Goal: Transaction & Acquisition: Purchase product/service

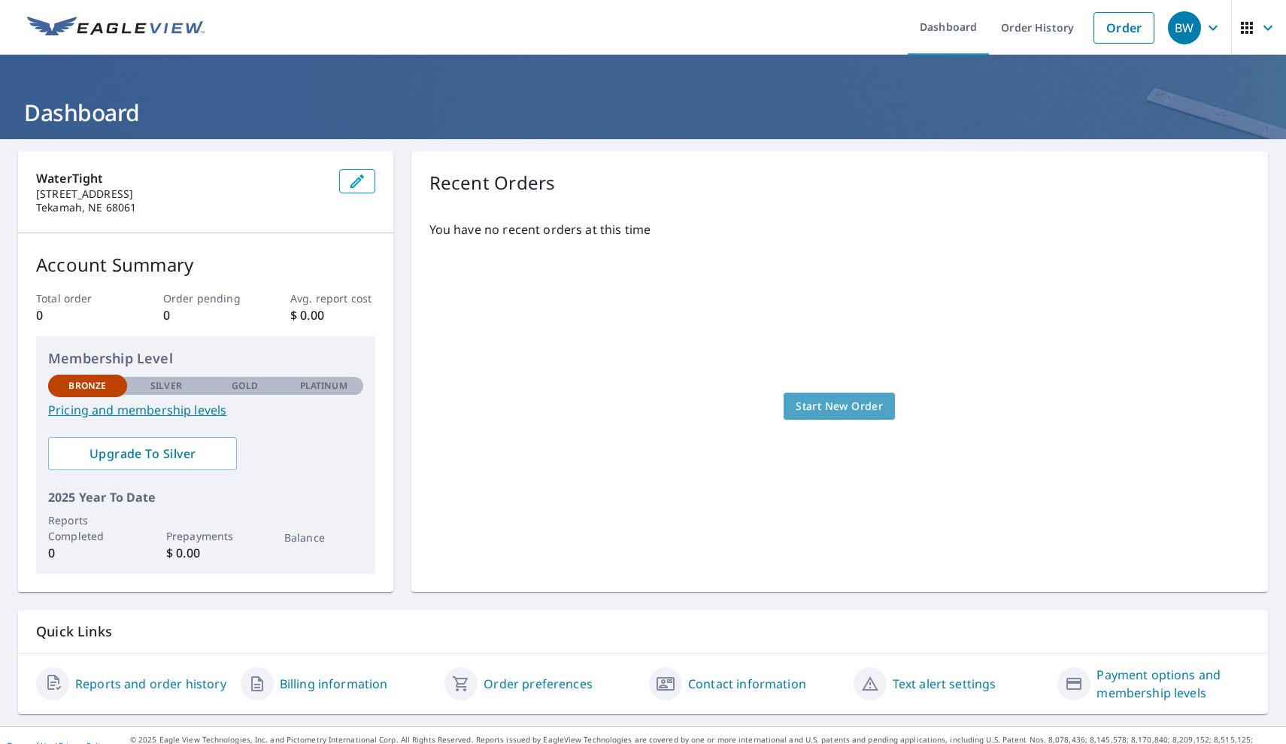
click at [859, 402] on span "Start New Order" at bounding box center [839, 406] width 87 height 19
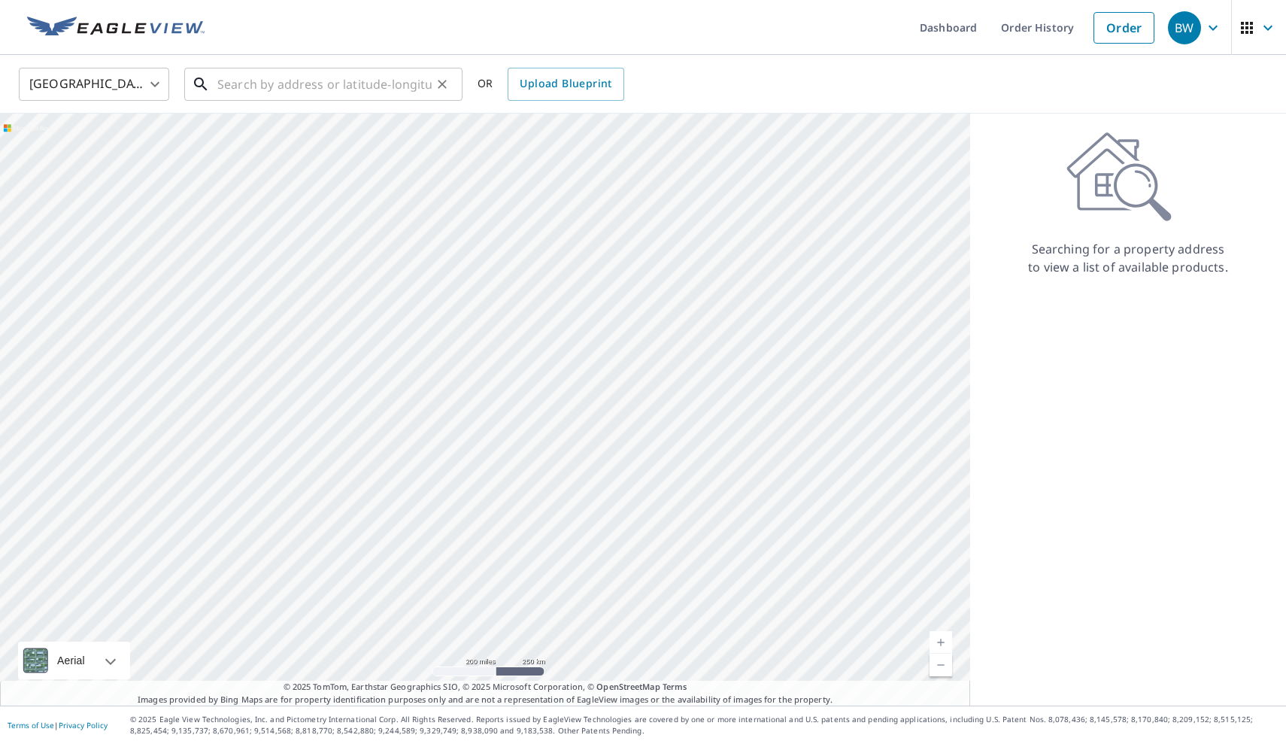
click at [391, 96] on input "text" at bounding box center [324, 84] width 214 height 42
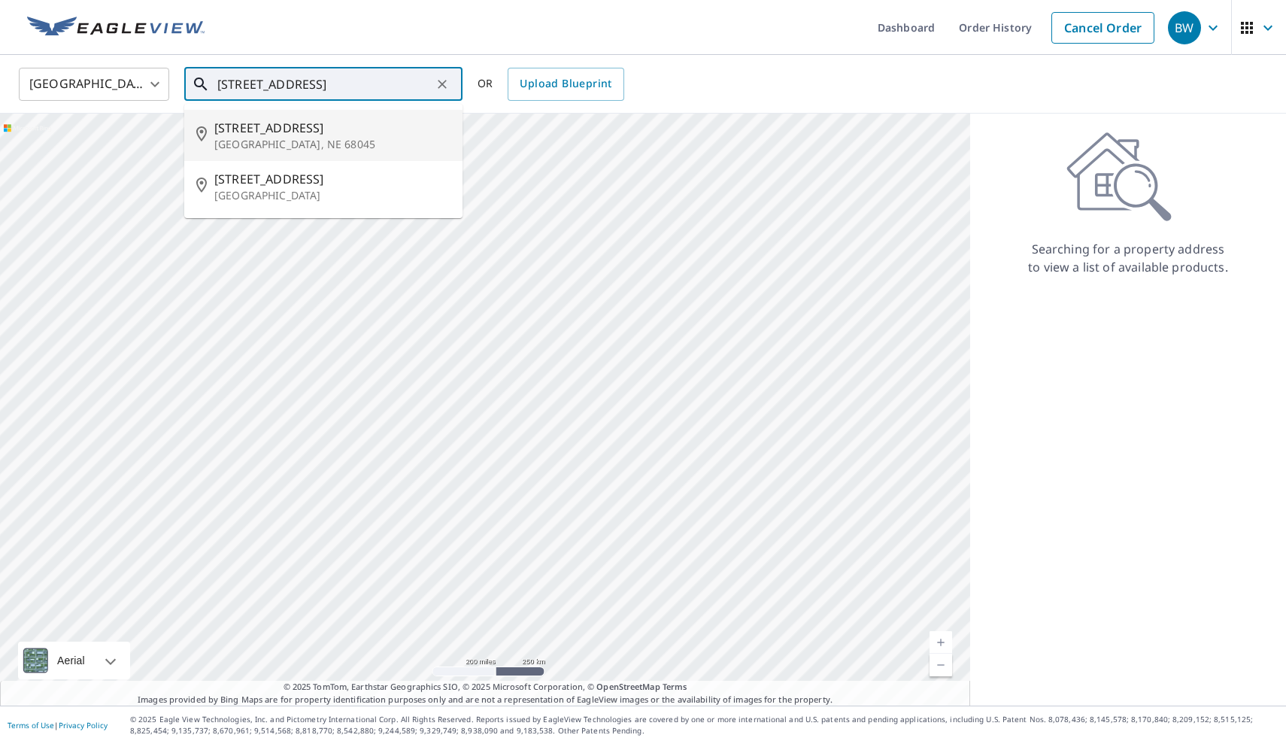
click at [317, 133] on span "218 S Oakland Ave" at bounding box center [332, 128] width 236 height 18
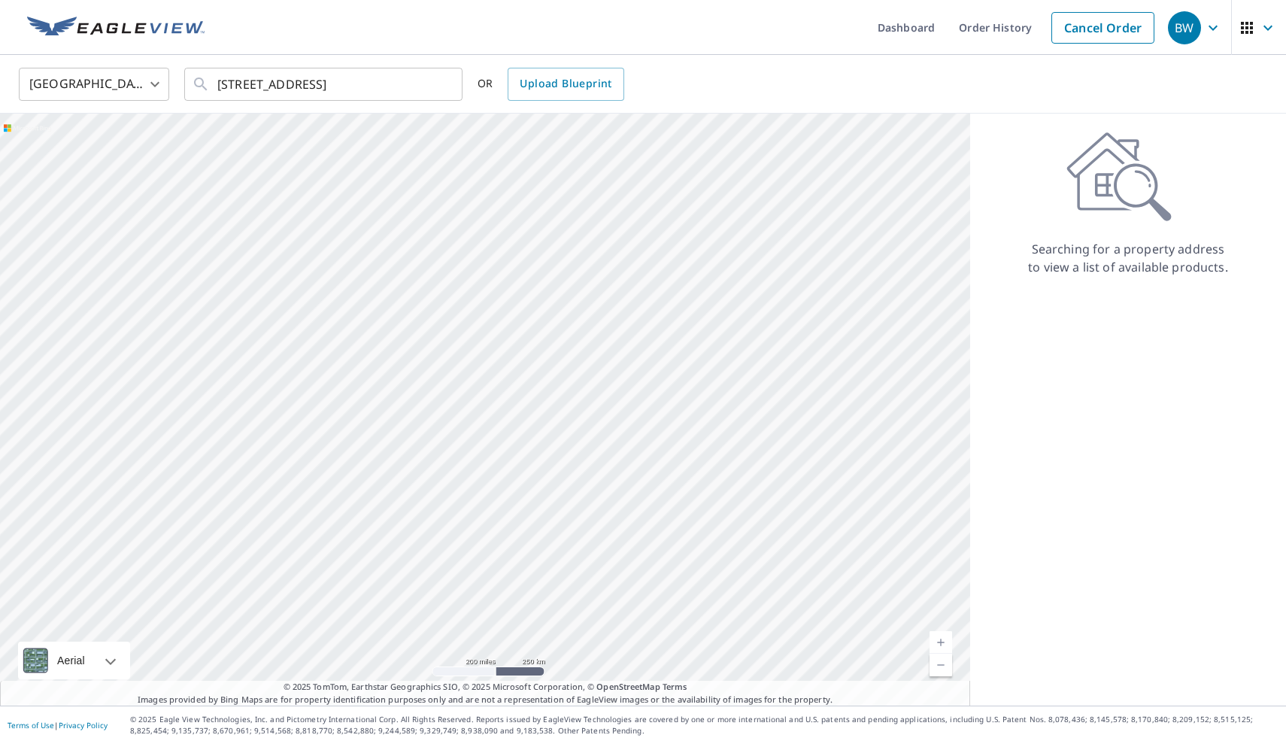
type input "218 S Oakland Ave Oakland, NE 68045"
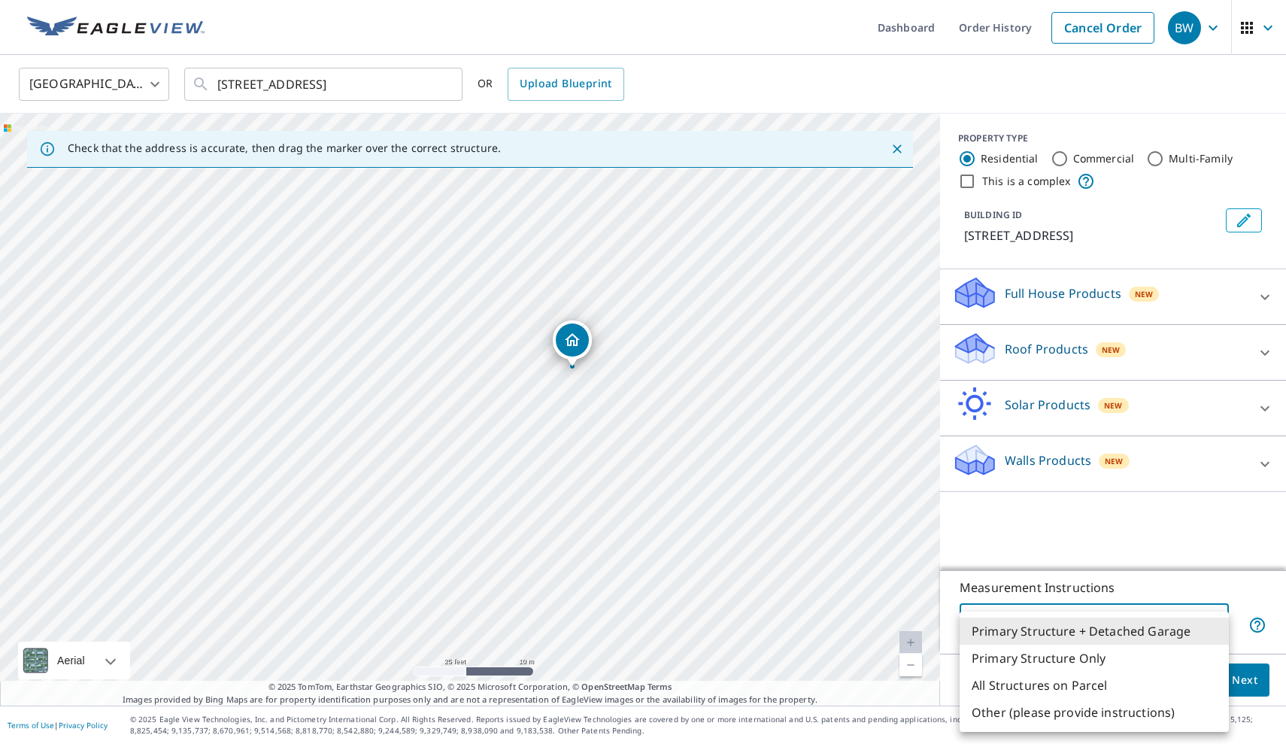
click at [1117, 617] on body "BW BW Dashboard Order History Cancel Order BW United States US ​ 218 S Oakland …" at bounding box center [643, 372] width 1286 height 744
click at [1070, 657] on li "Primary Structure Only" at bounding box center [1094, 657] width 269 height 27
type input "2"
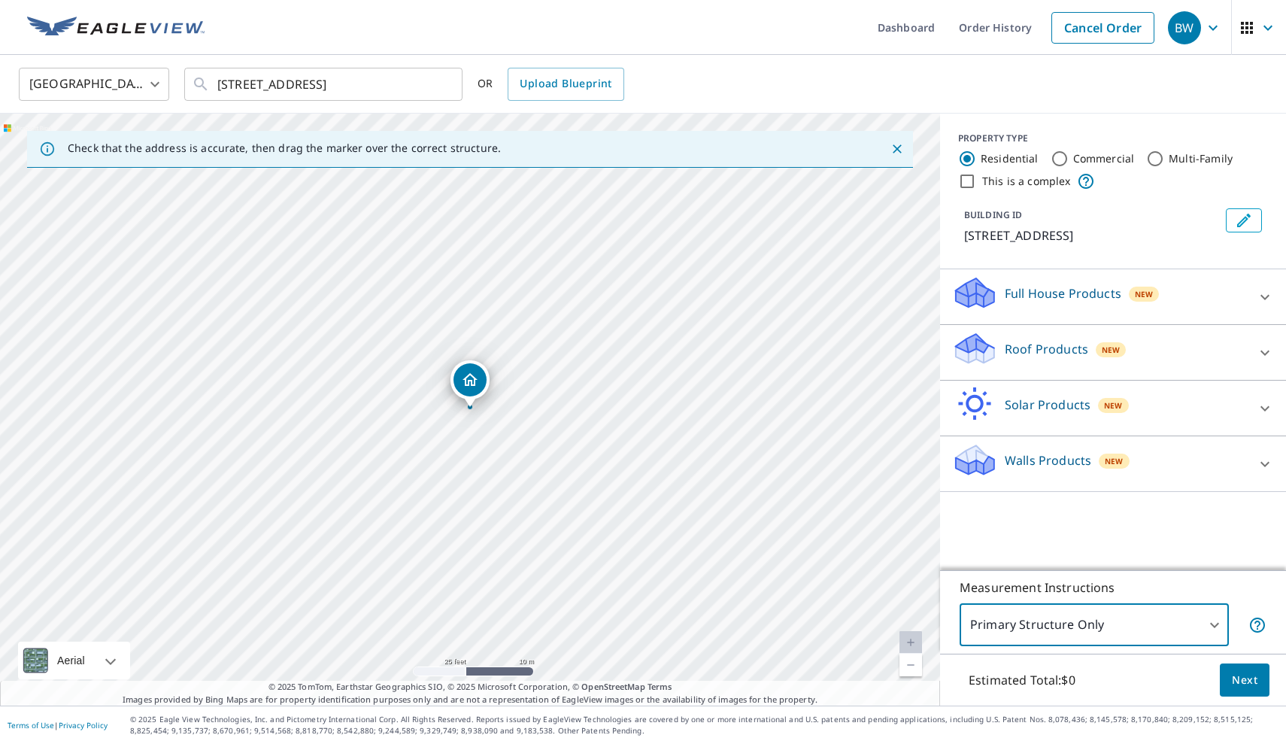
click at [1243, 674] on span "Next" at bounding box center [1245, 680] width 26 height 19
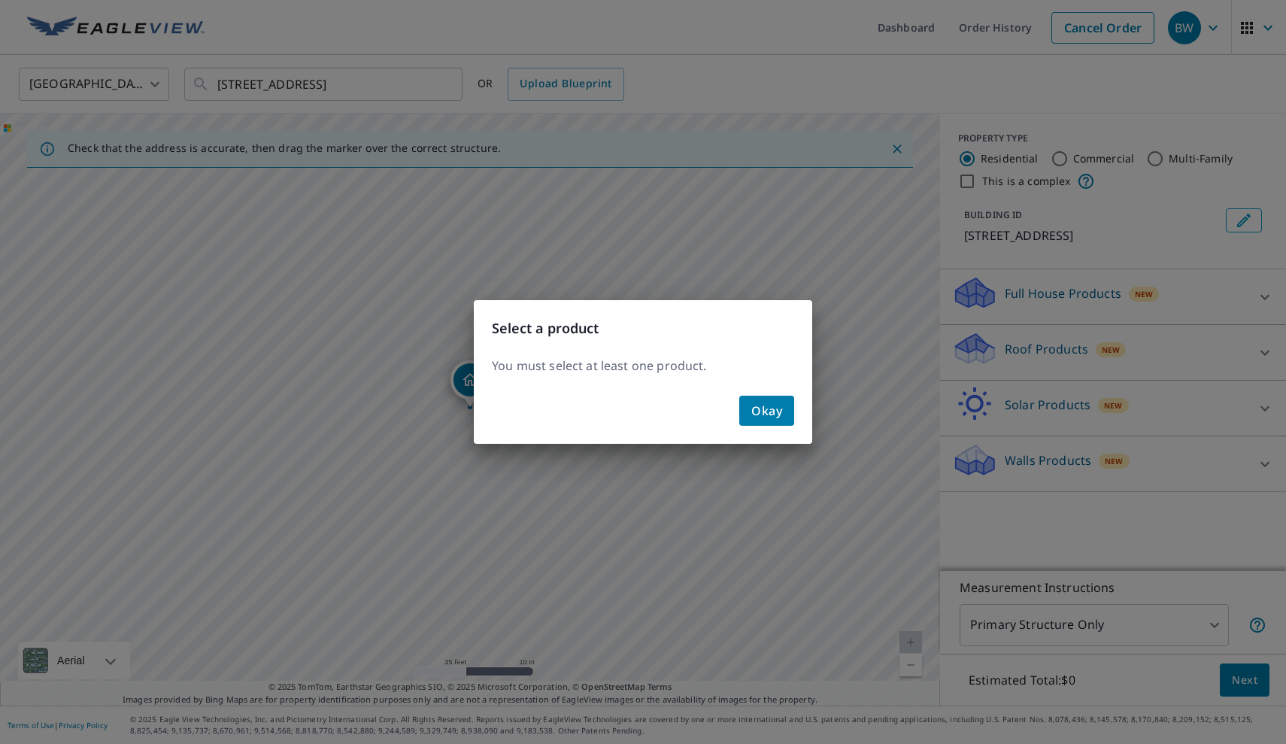
click at [766, 407] on span "Okay" at bounding box center [766, 410] width 31 height 21
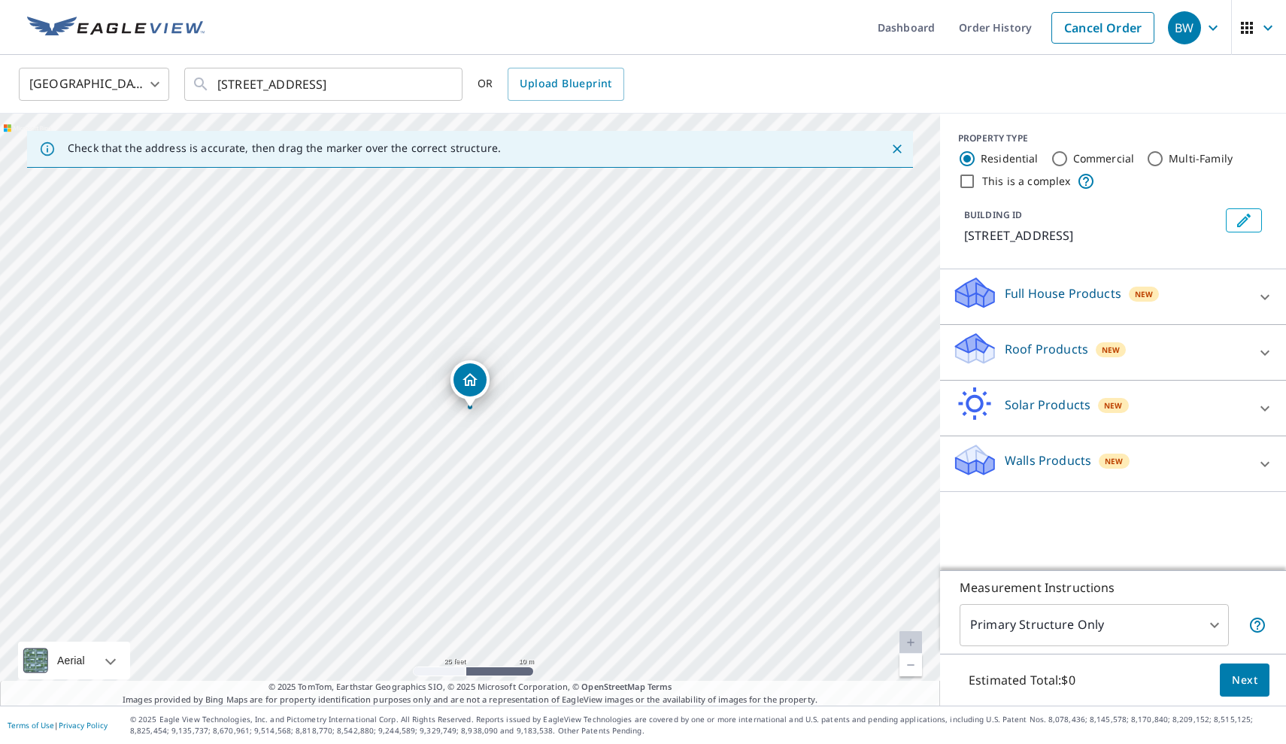
click at [1181, 296] on div "Full House Products New" at bounding box center [1099, 296] width 295 height 43
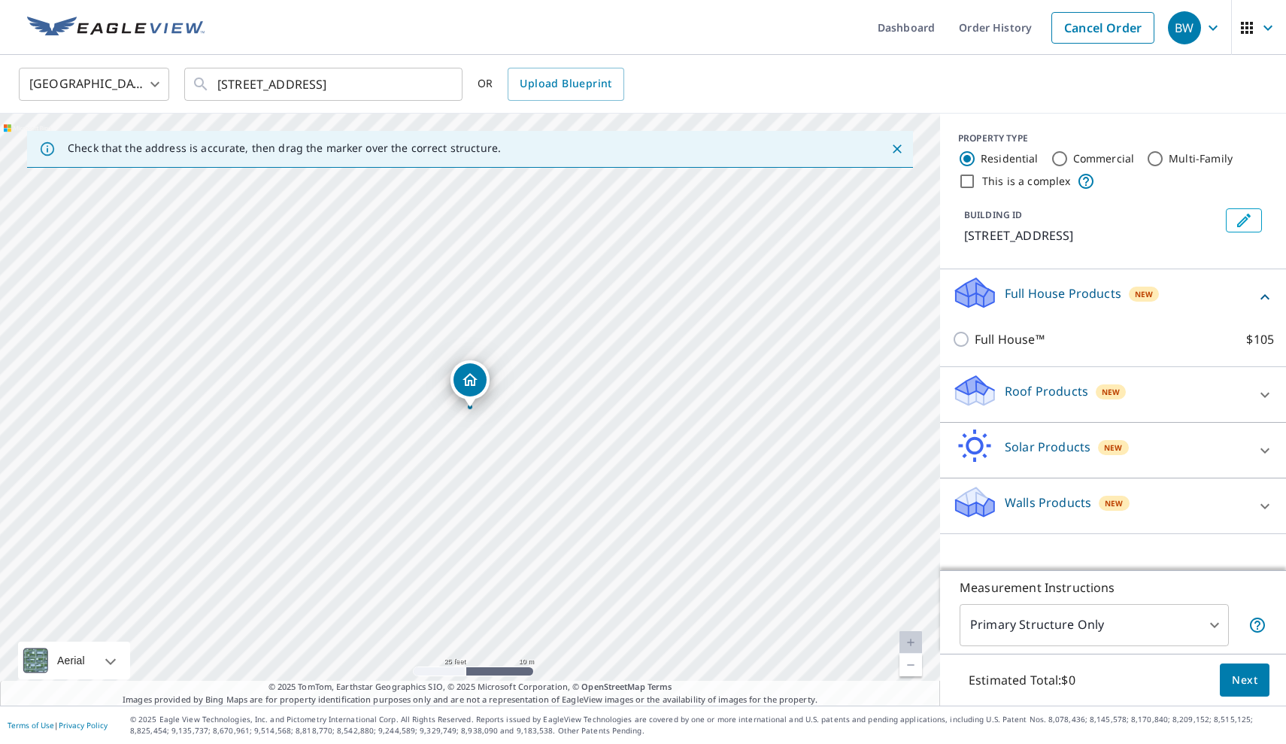
click at [1181, 296] on div "Full House Products New" at bounding box center [1104, 296] width 304 height 43
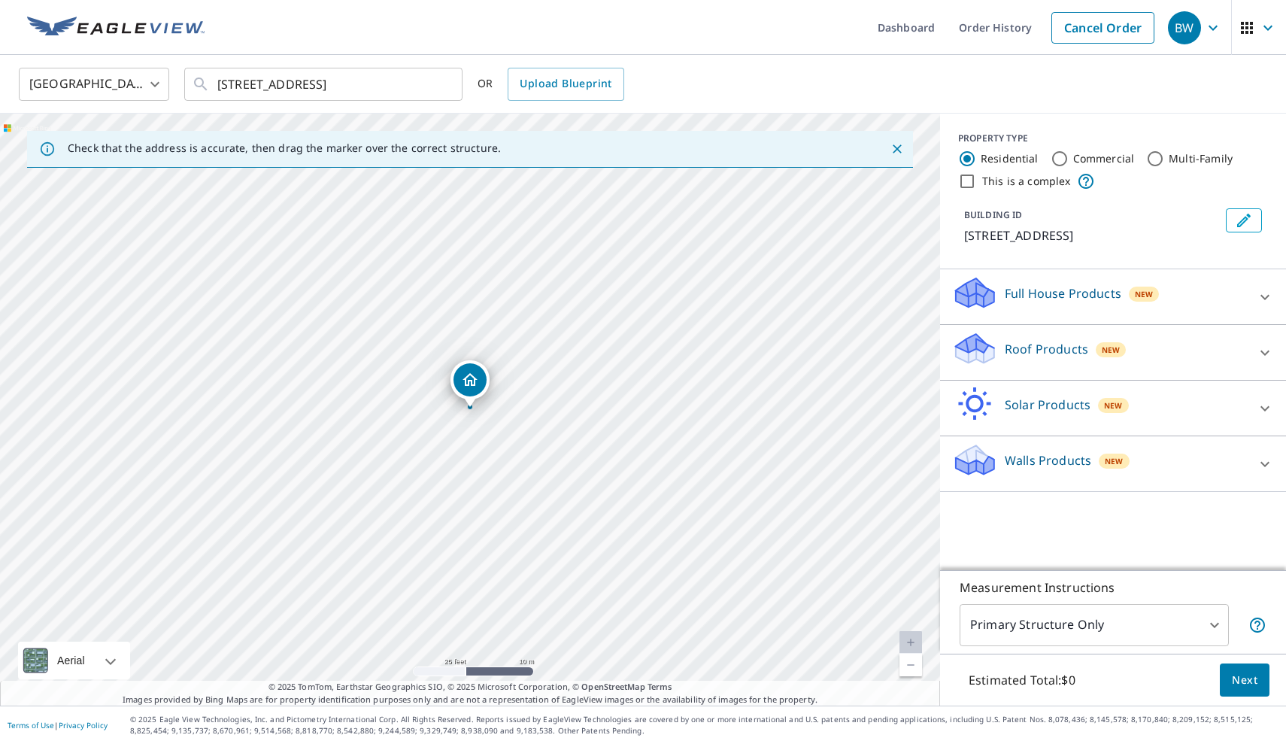
click at [1136, 346] on div "Roof Products New" at bounding box center [1099, 352] width 295 height 43
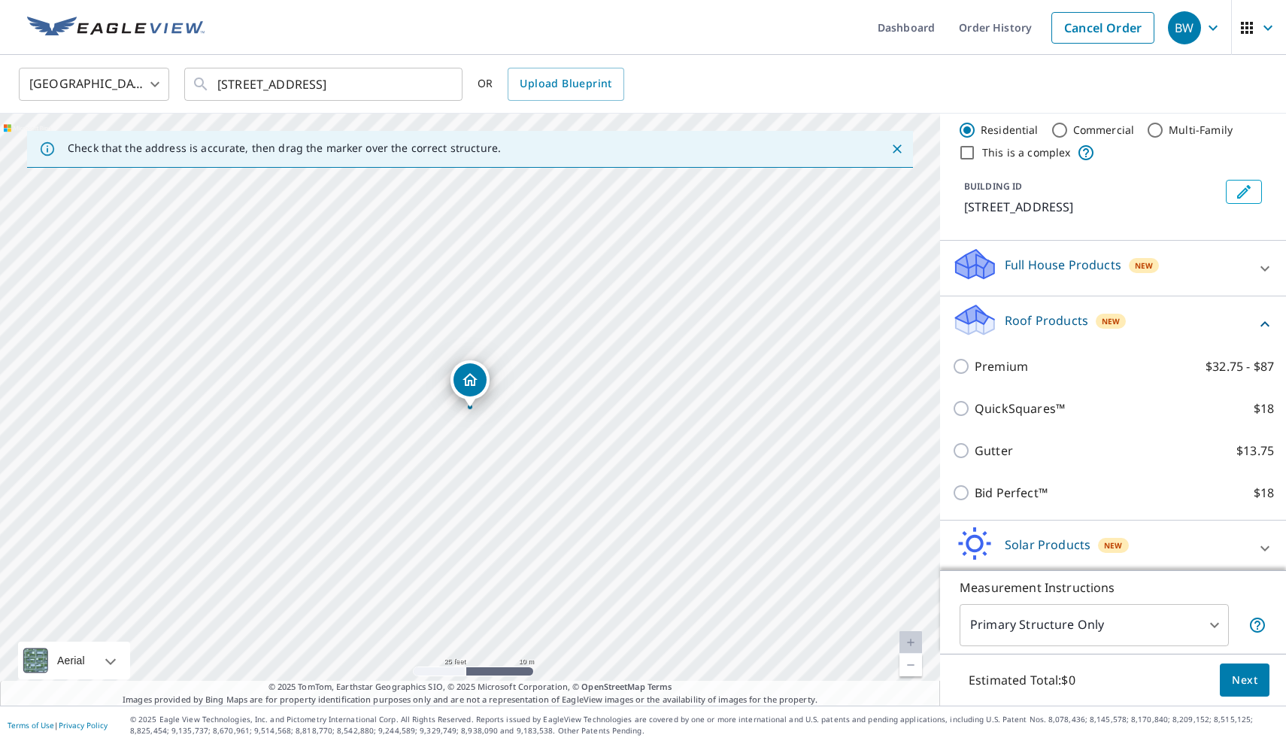
scroll to position [26, 0]
click at [1269, 328] on icon at bounding box center [1264, 326] width 9 height 5
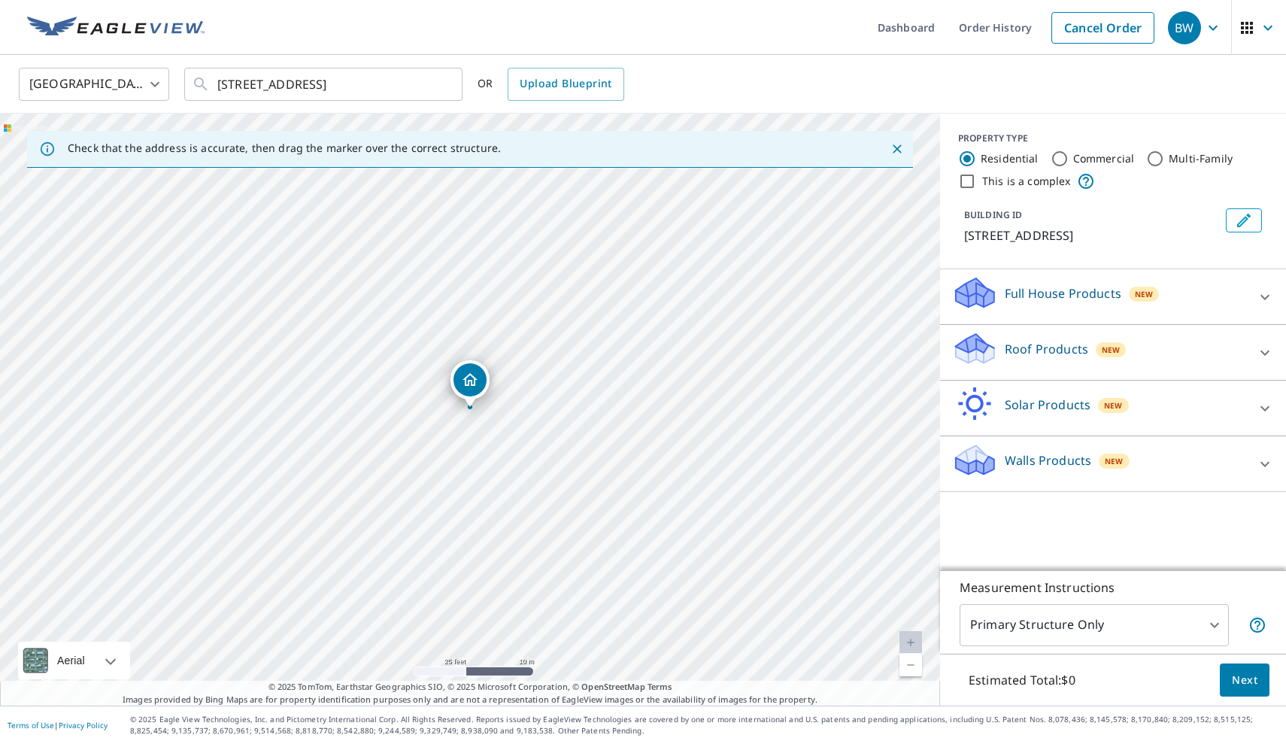
scroll to position [0, 0]
click at [1068, 515] on div "PROPERTY TYPE Residential Commercial Multi-Family This is a complex BUILDING ID…" at bounding box center [1113, 342] width 346 height 456
click at [1060, 353] on p "Roof Products" at bounding box center [1046, 349] width 83 height 18
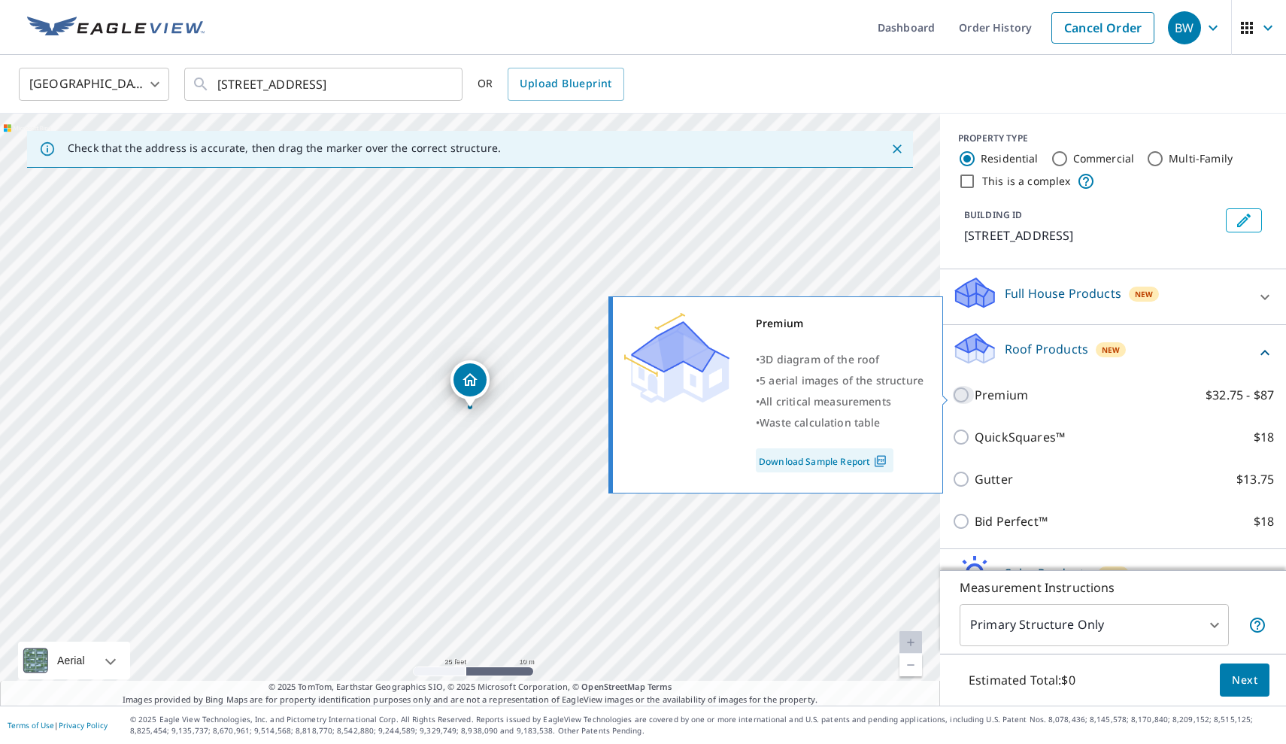
click at [967, 393] on input "Premium $32.75 - $87" at bounding box center [963, 395] width 23 height 18
checkbox input "true"
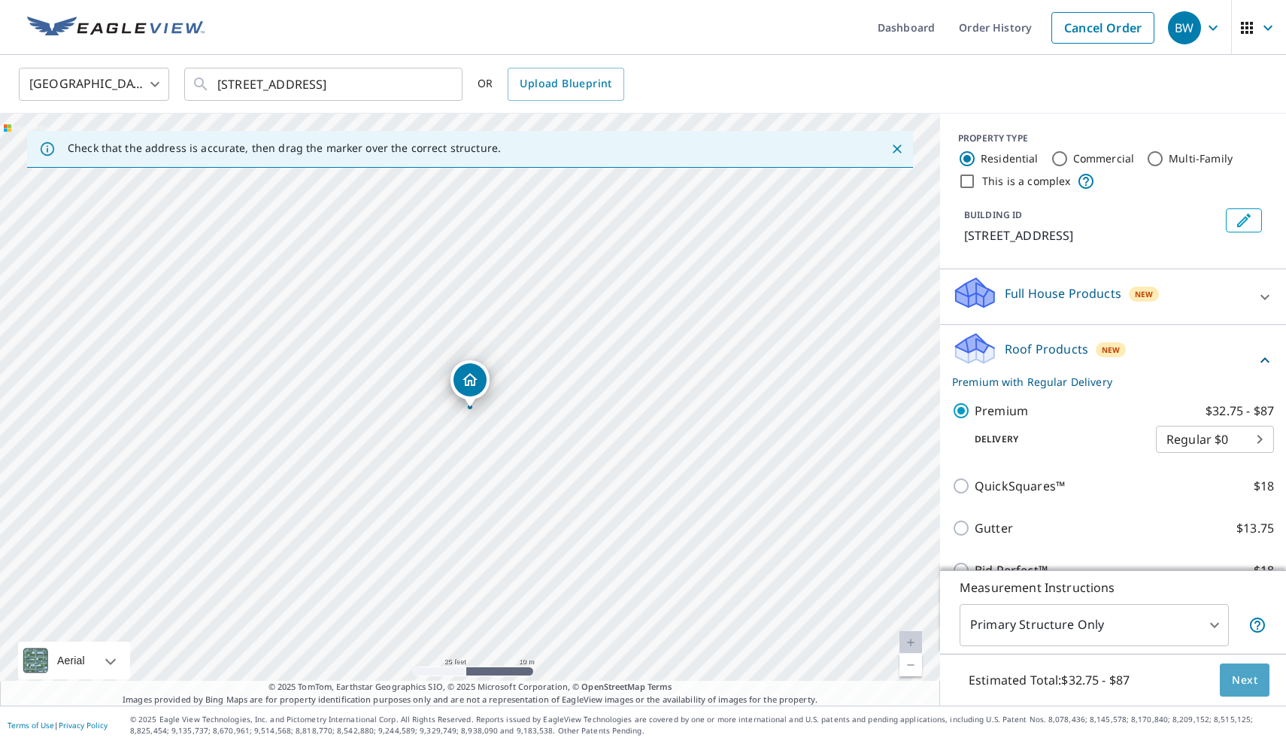
click at [1245, 678] on span "Next" at bounding box center [1245, 680] width 26 height 19
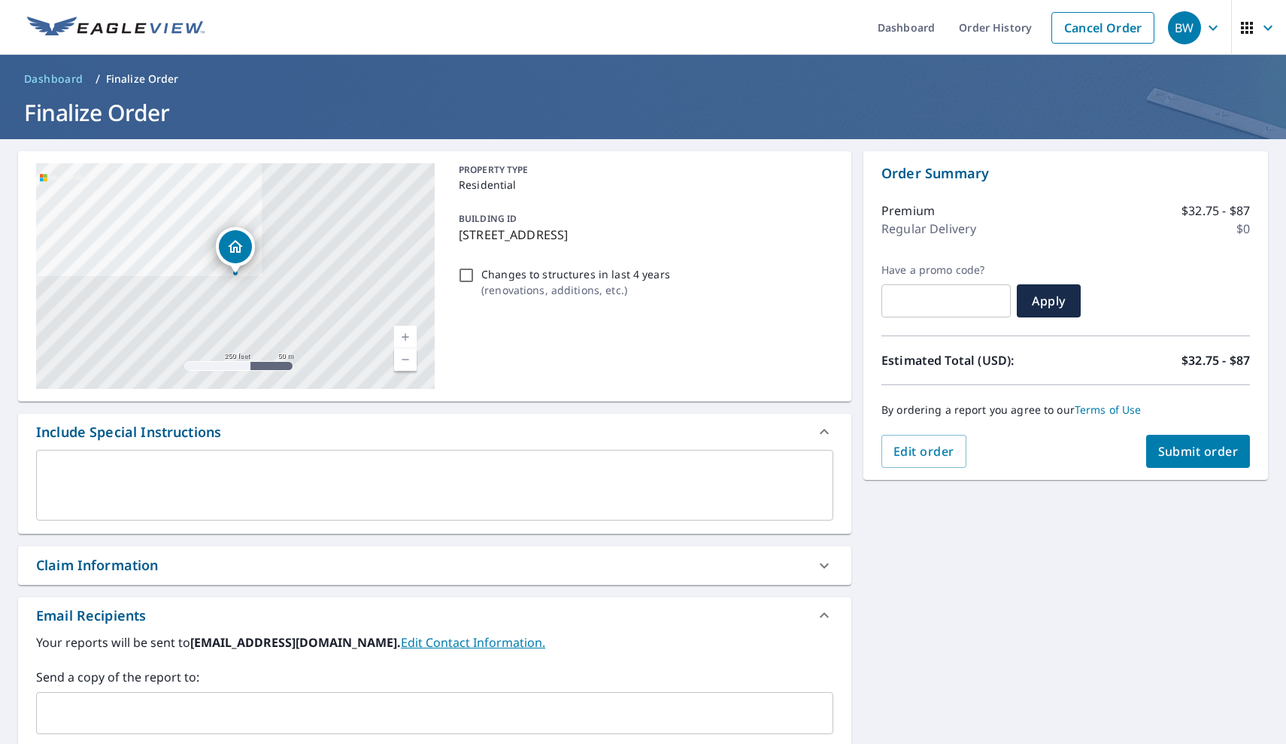
scroll to position [102, 0]
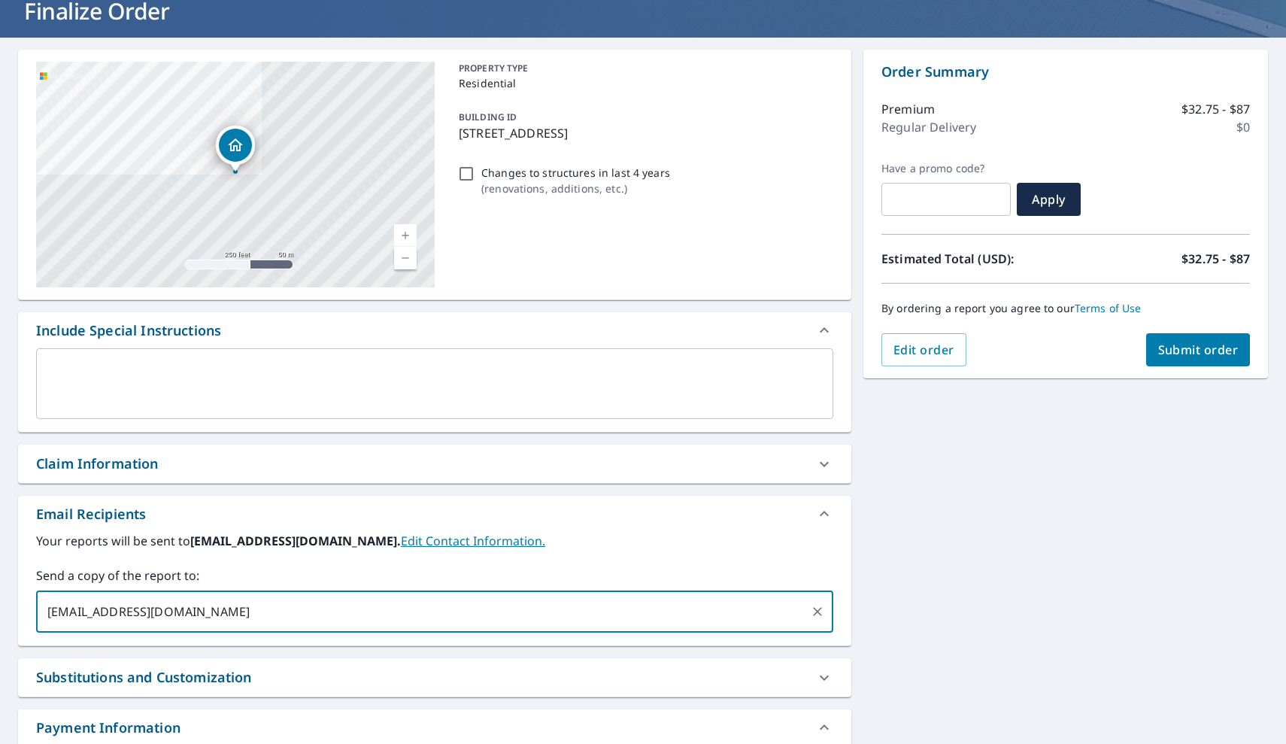
type input "thomsenblake03@gmail.com"
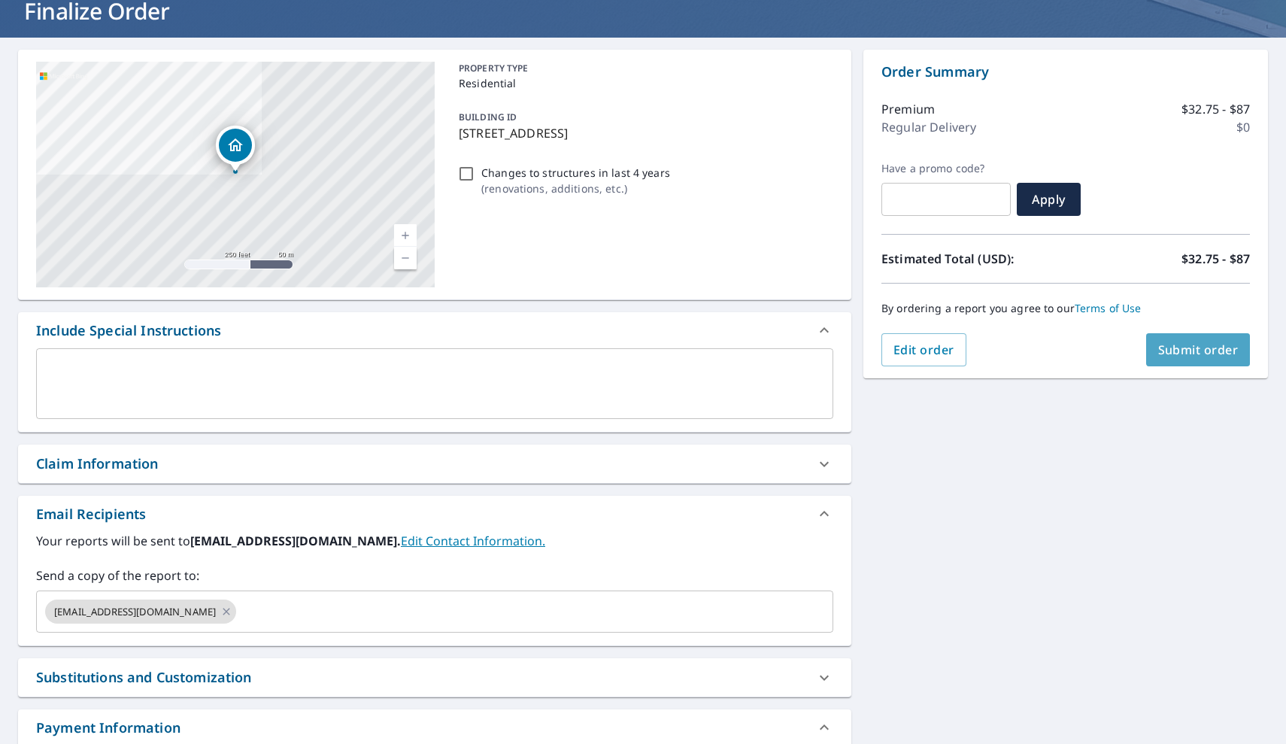
click at [1187, 351] on span "Submit order" at bounding box center [1198, 349] width 80 height 17
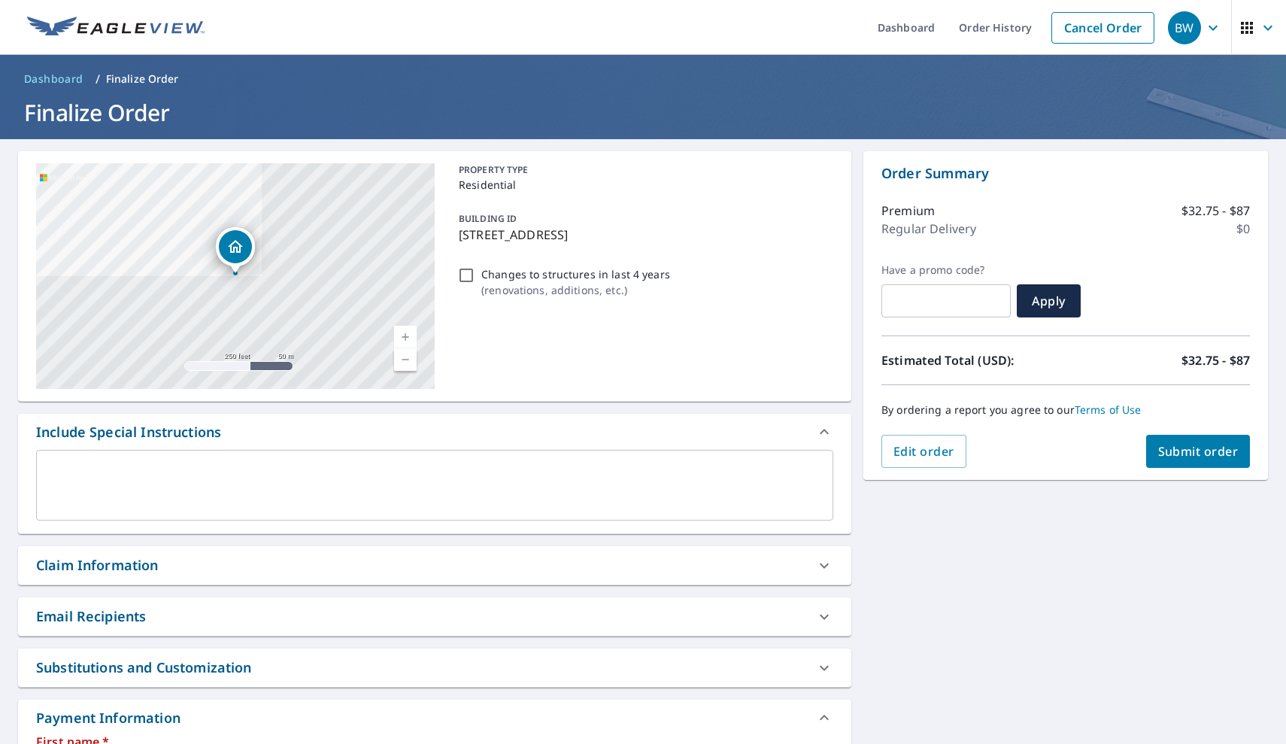
scroll to position [0, 0]
click at [1203, 31] on span "BW" at bounding box center [1196, 28] width 57 height 36
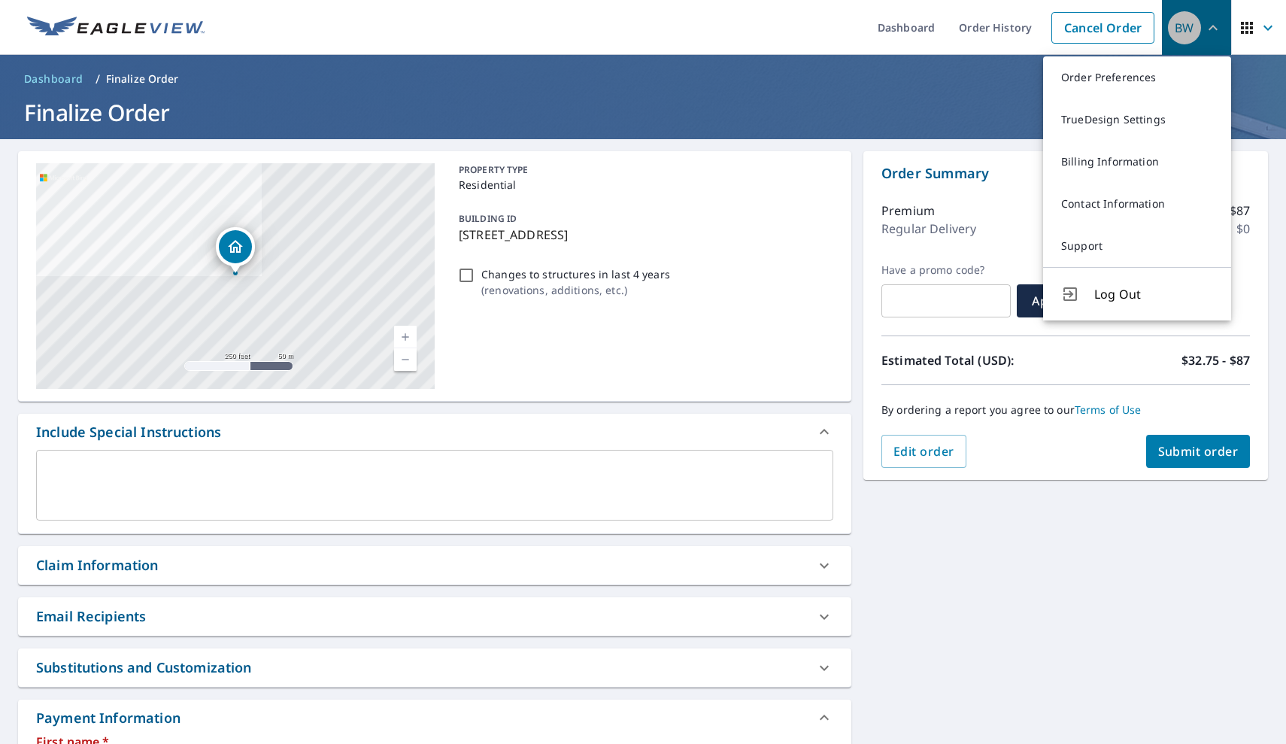
click at [1203, 31] on span "BW" at bounding box center [1196, 28] width 57 height 36
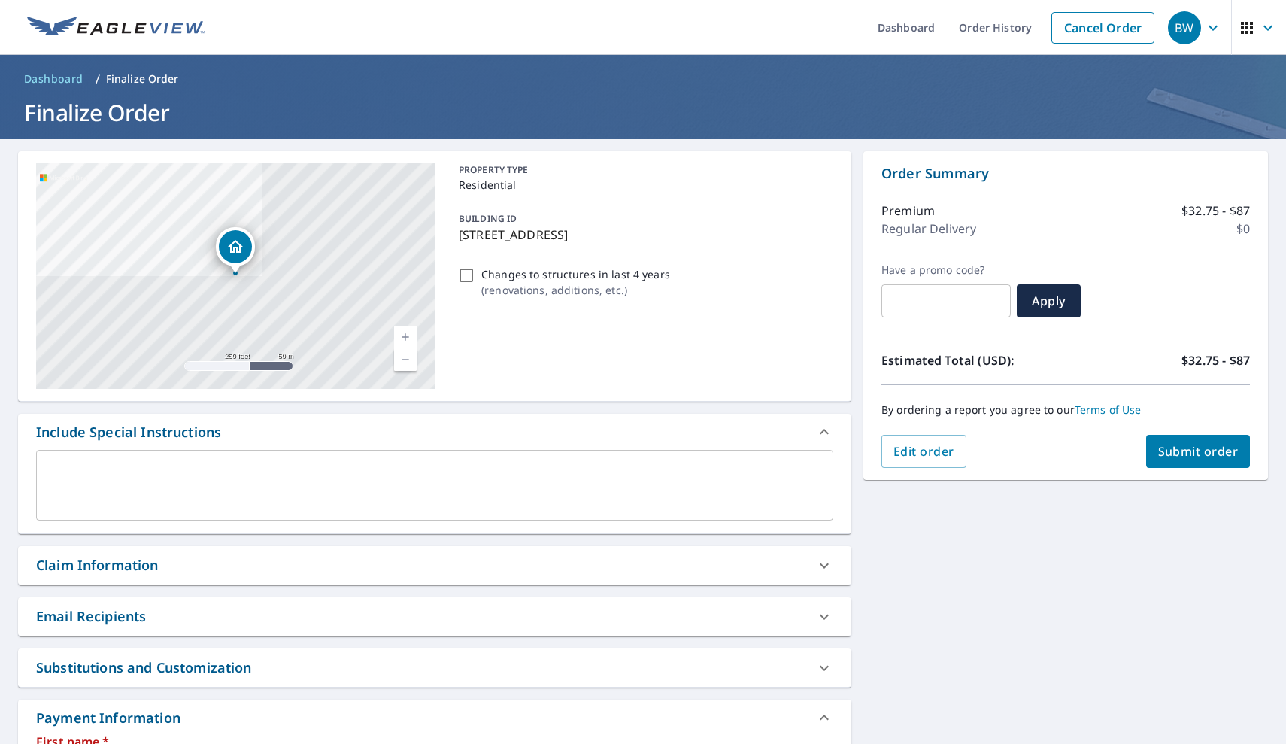
click at [1178, 19] on div "BW" at bounding box center [1184, 27] width 33 height 33
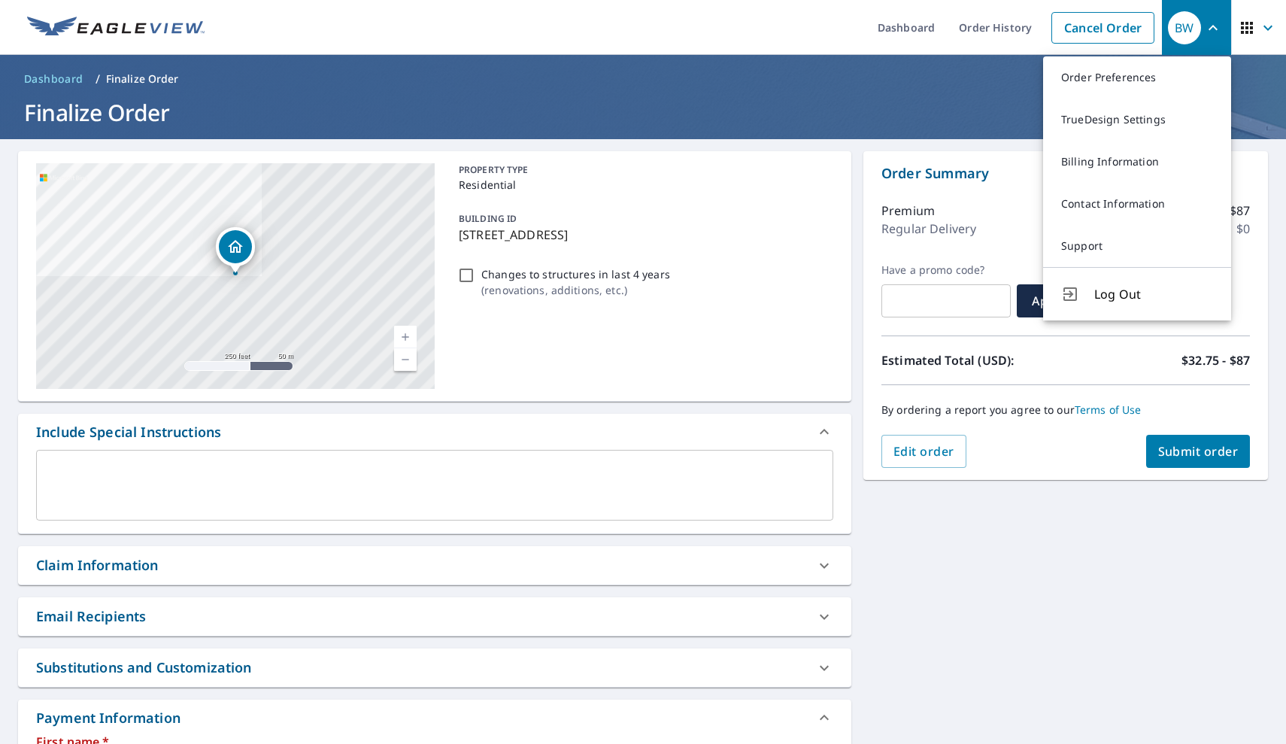
click at [1254, 15] on span "button" at bounding box center [1259, 28] width 42 height 36
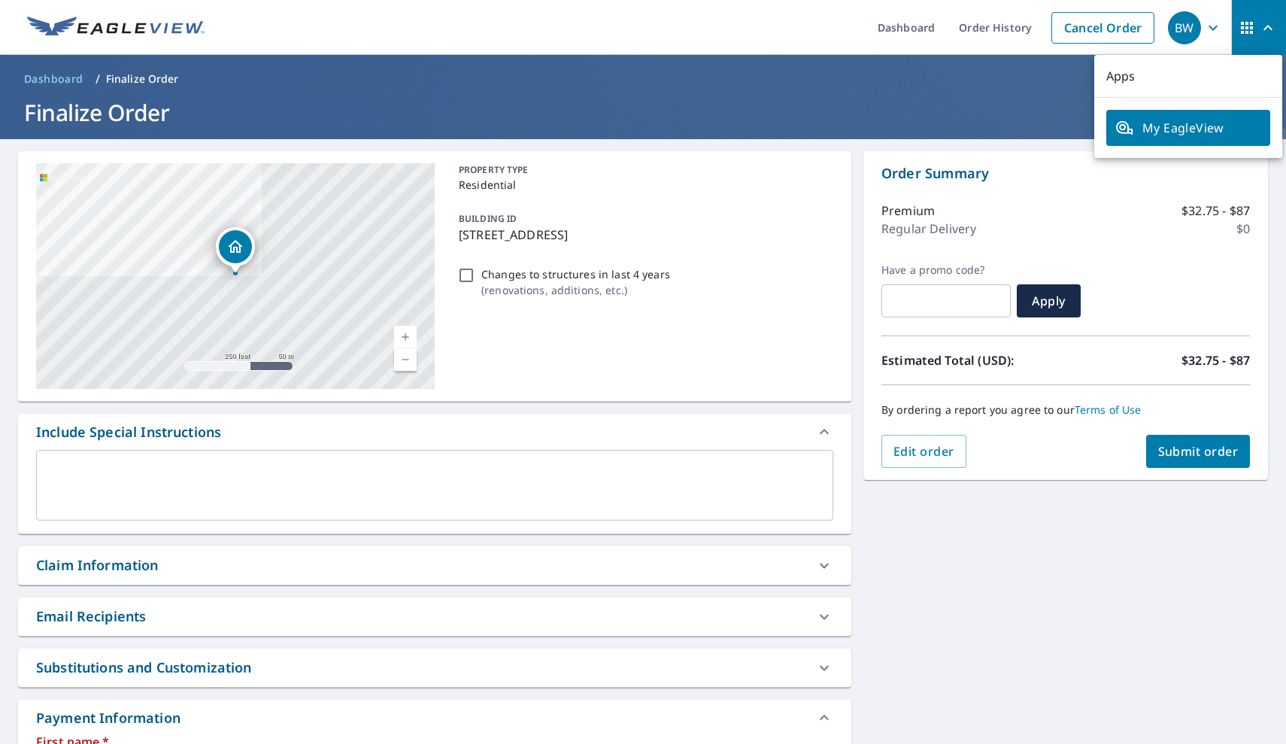
click at [1180, 41] on div "BW" at bounding box center [1184, 27] width 33 height 33
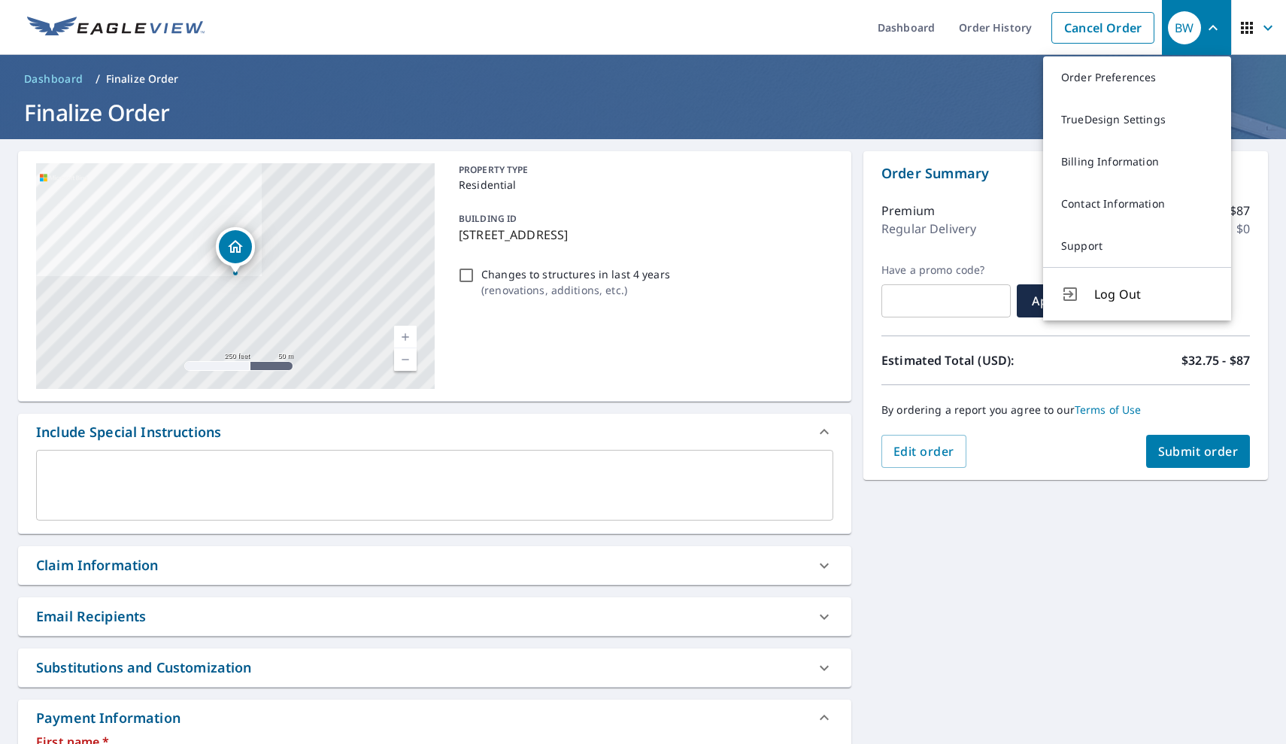
click at [1043, 481] on div "218 S Oakland Ave Oakland, NE 68045 Aerial Road A standard road map Aerial A de…" at bounding box center [643, 666] width 1286 height 1055
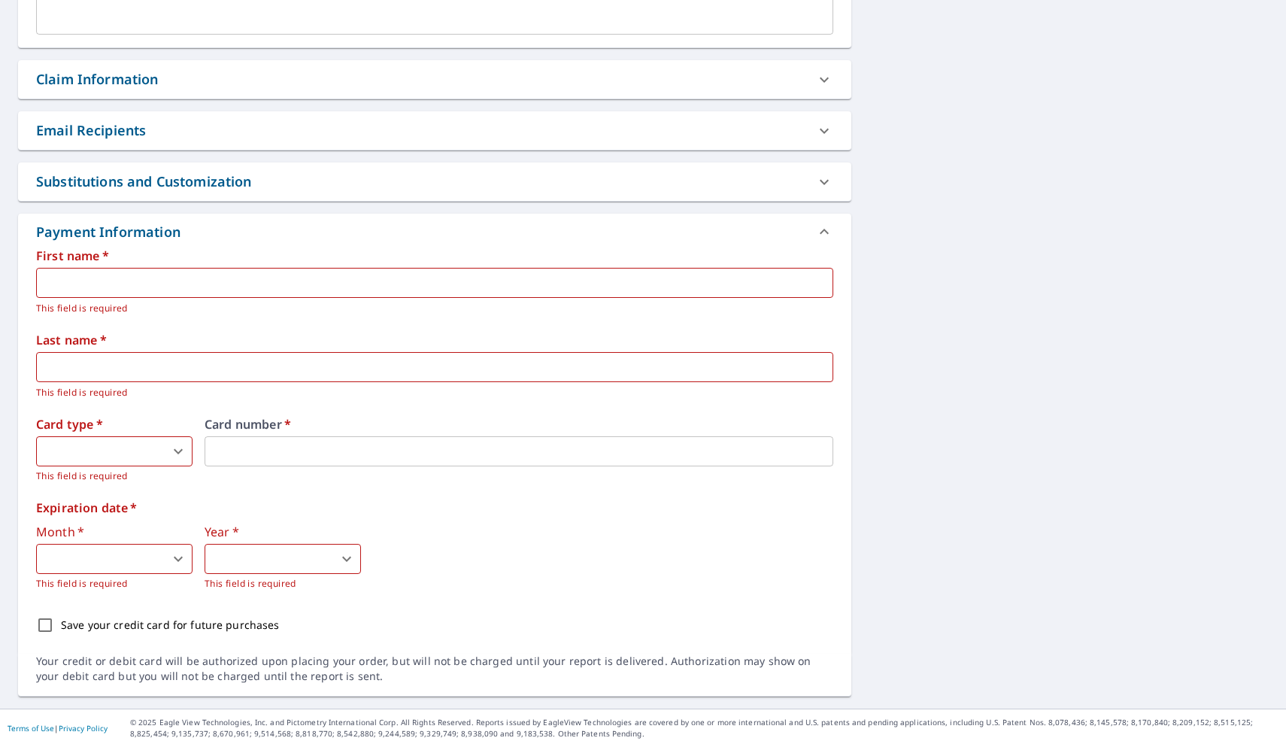
click at [180, 286] on input "text" at bounding box center [434, 283] width 797 height 30
click at [109, 364] on input "text" at bounding box center [434, 367] width 797 height 30
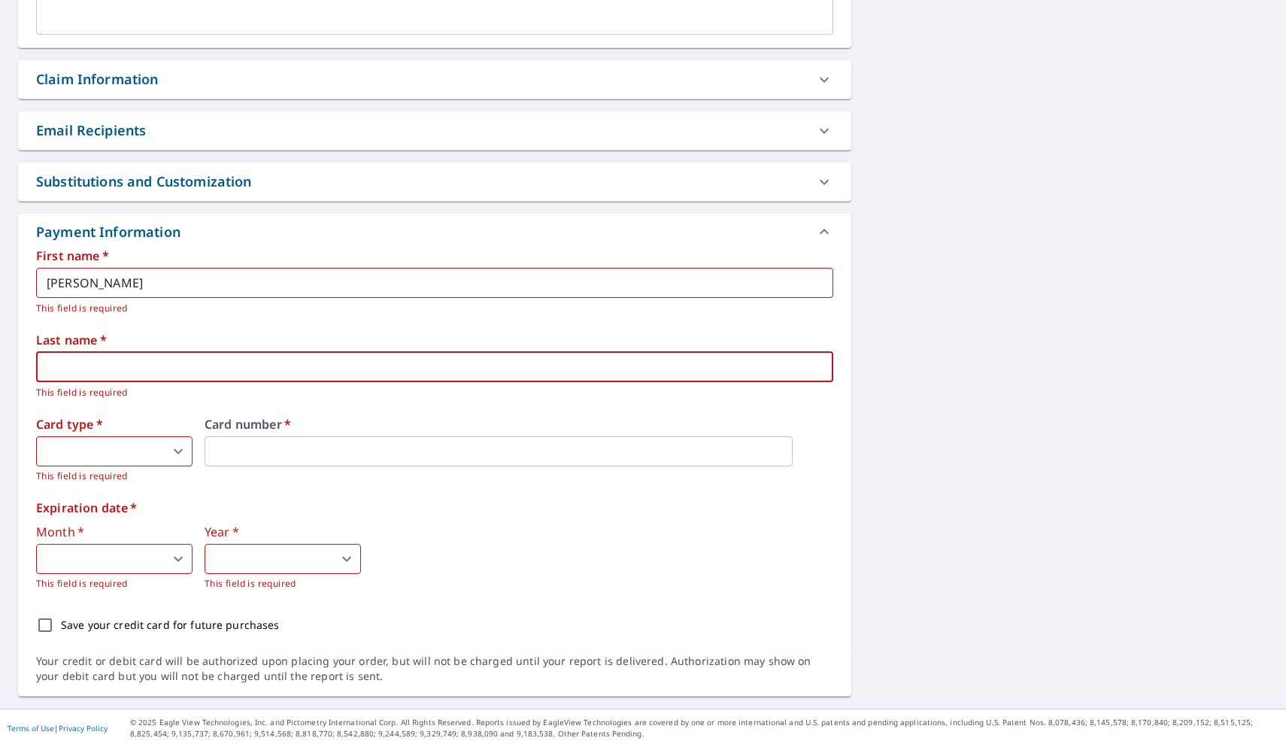
click at [126, 291] on input "Dave" at bounding box center [434, 283] width 797 height 30
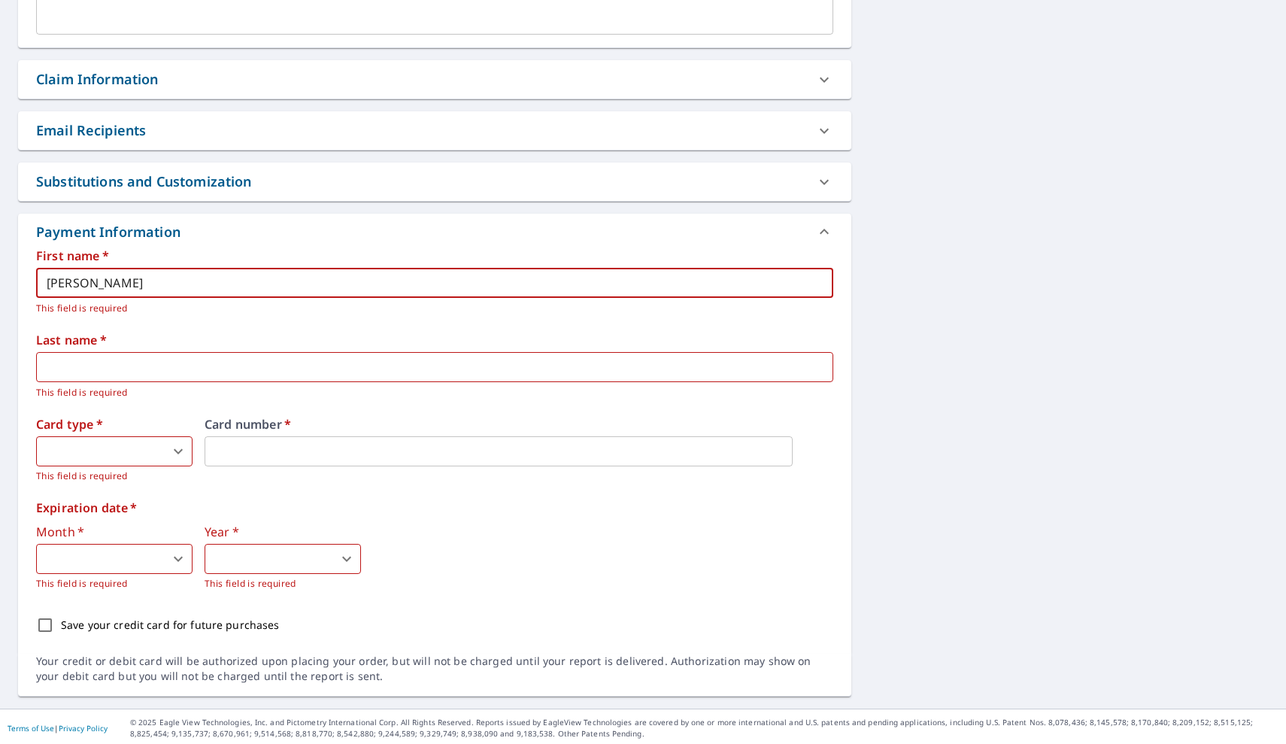
type input "David"
click at [92, 357] on input "text" at bounding box center [434, 367] width 797 height 30
click at [268, 324] on div "First name   * David ​ This field is required Last name   * Wakeouse ​ This fie…" at bounding box center [434, 445] width 797 height 391
click at [118, 451] on body "BW BW Dashboard Order History Cancel Order BW Dashboard / Finalize Order Finali…" at bounding box center [643, 372] width 1286 height 744
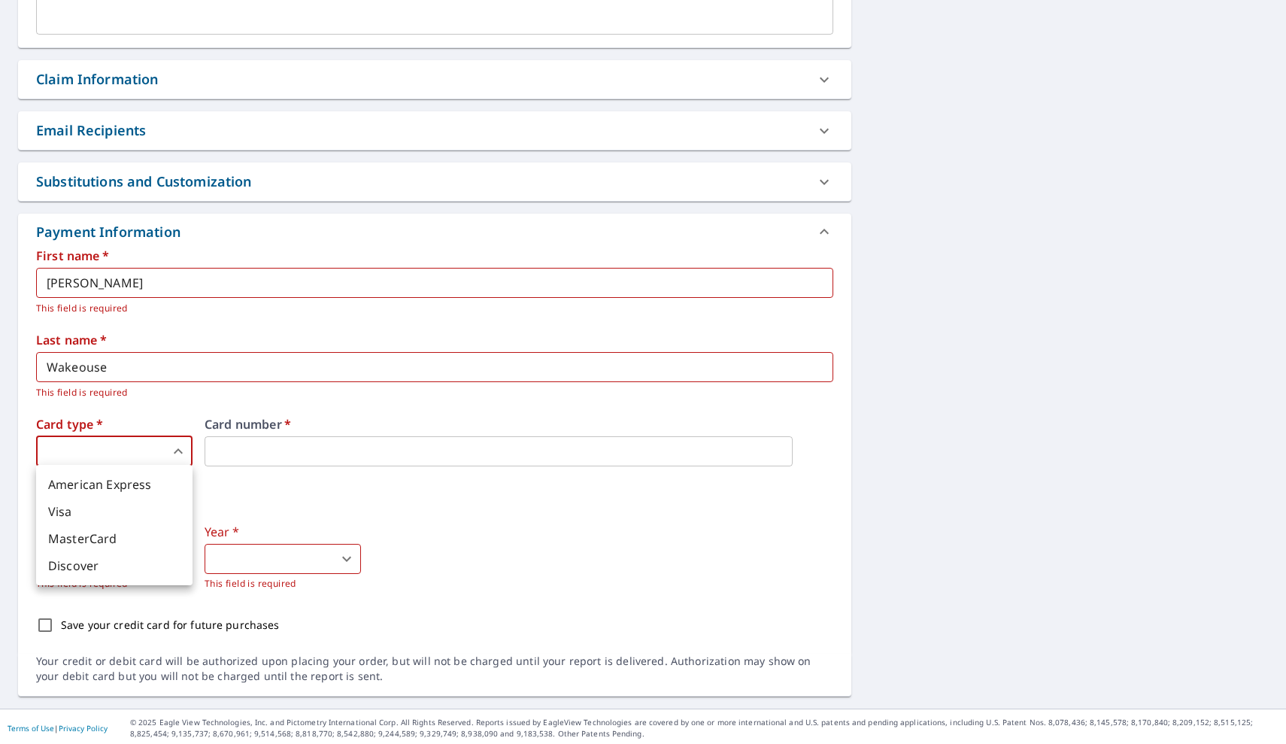
click at [132, 368] on div at bounding box center [643, 372] width 1286 height 744
click at [132, 368] on input "Wakeouse" at bounding box center [434, 367] width 797 height 30
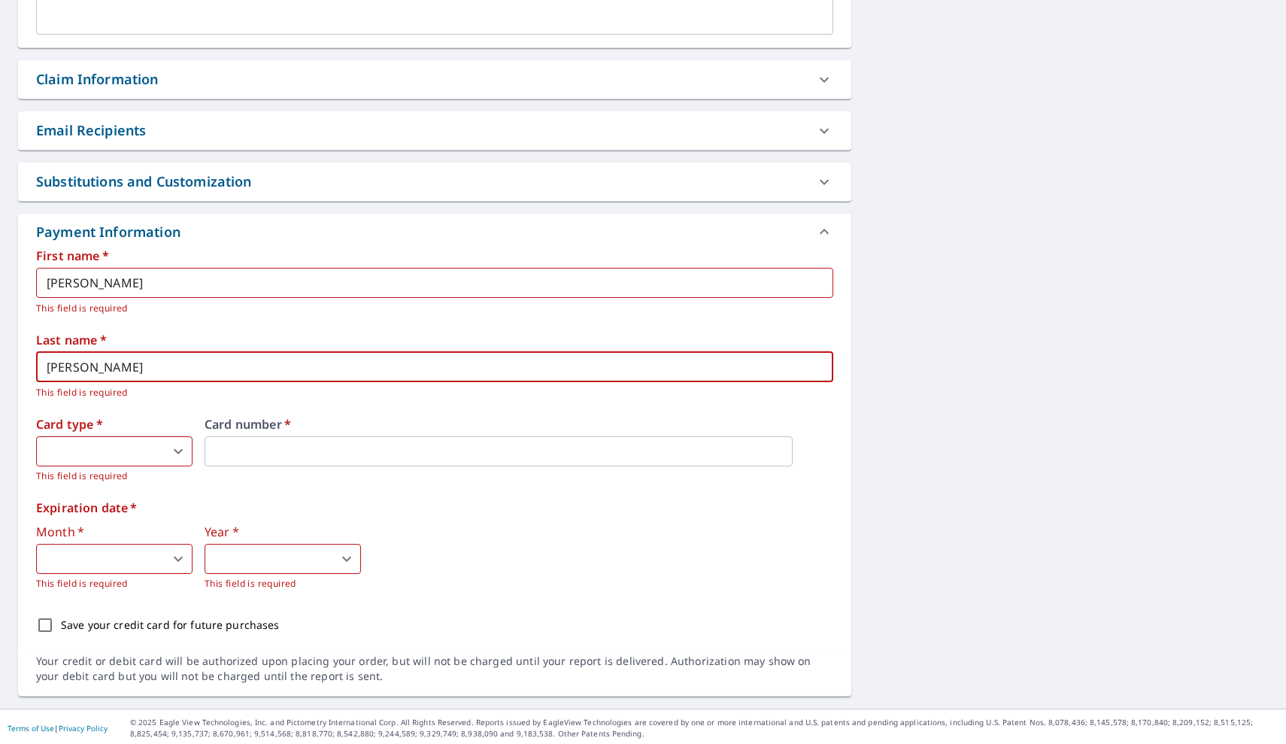
type input "Wakehouse"
click at [114, 454] on body "BW BW Dashboard Order History Cancel Order BW Dashboard / Finalize Order Finali…" at bounding box center [643, 372] width 1286 height 744
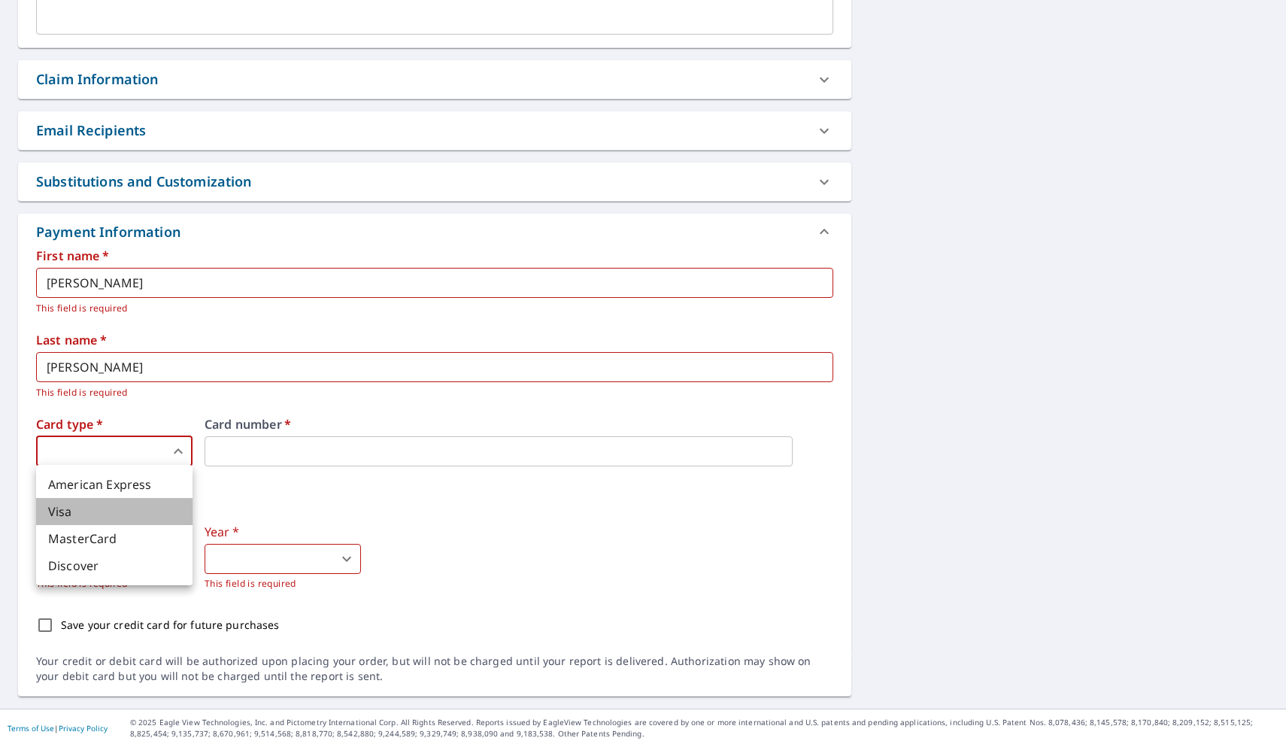
click at [106, 518] on li "Visa" at bounding box center [114, 511] width 156 height 27
type input "2"
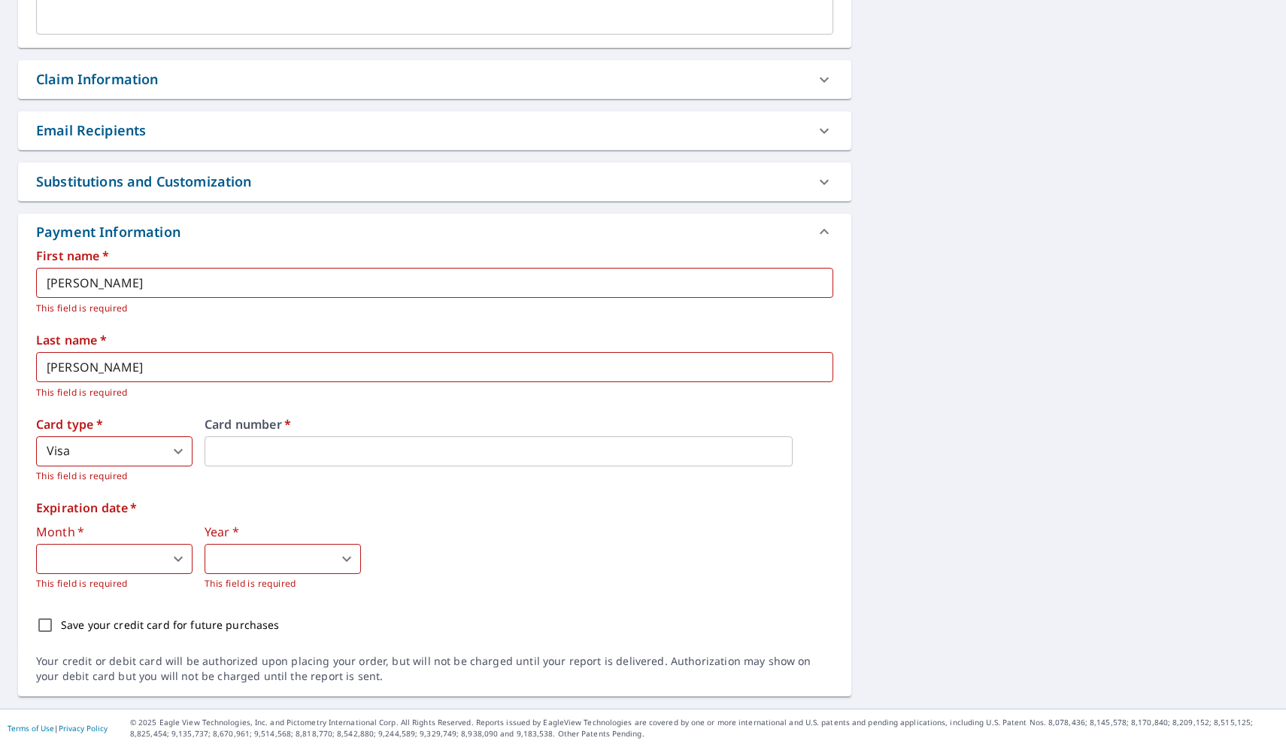
click at [150, 546] on body "BW BW Dashboard Order History Cancel Order BW Dashboard / Finalize Order Finali…" at bounding box center [643, 372] width 1286 height 744
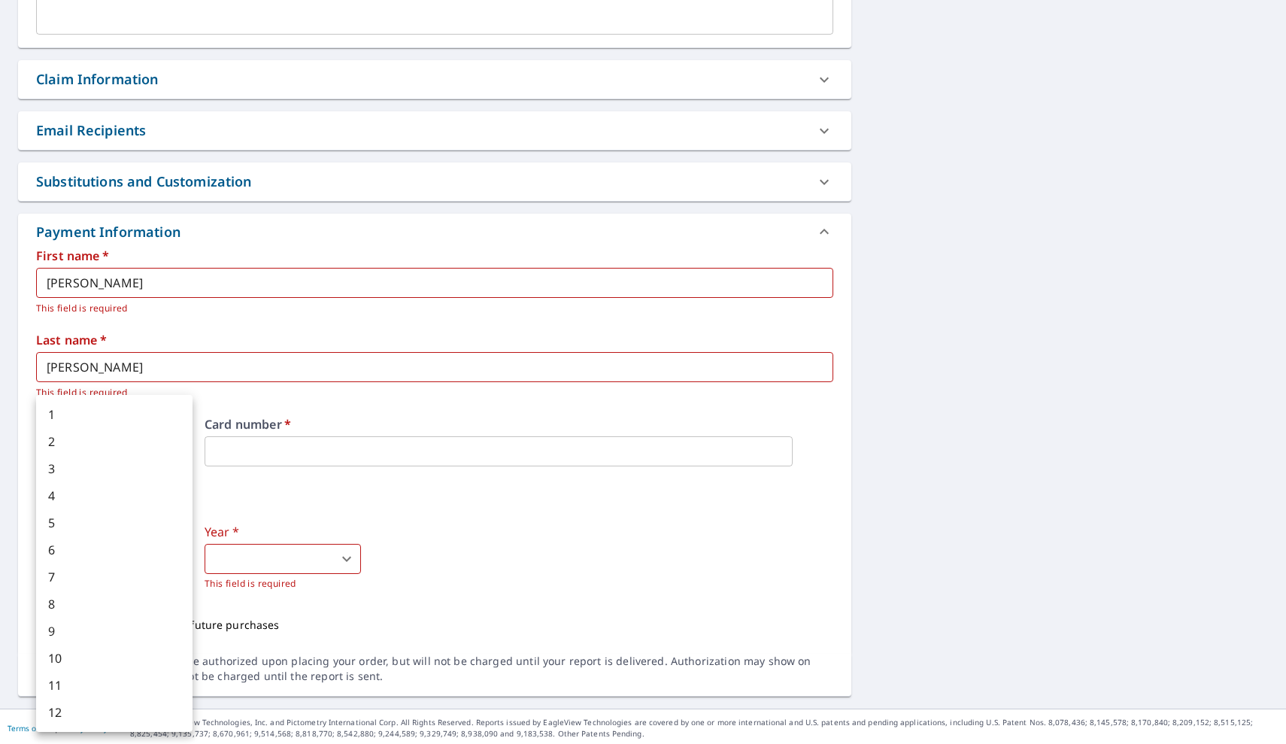
click at [82, 704] on li "12" at bounding box center [114, 712] width 156 height 27
type input "12"
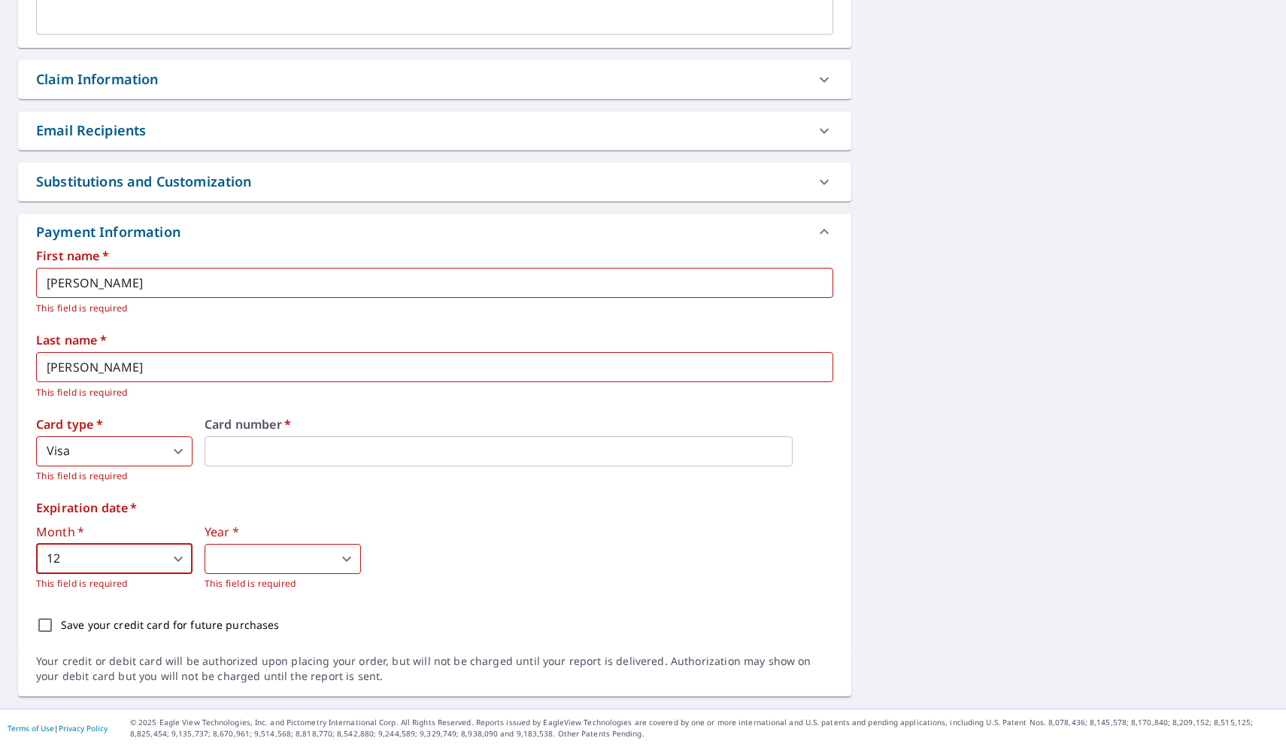
click at [249, 547] on body "BW BW Dashboard Order History Cancel Order BW Dashboard / Finalize Order Finali…" at bounding box center [643, 372] width 1286 height 744
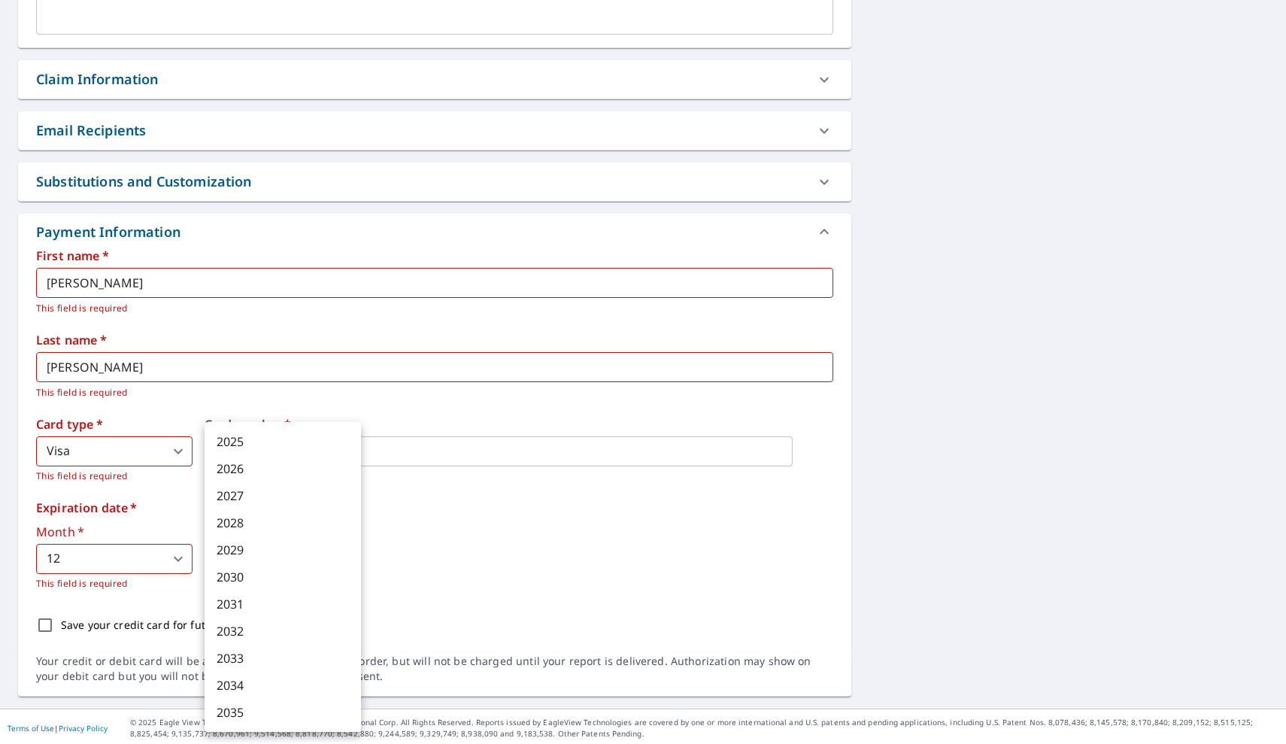
click at [272, 531] on li "2028" at bounding box center [283, 522] width 156 height 27
type input "2028"
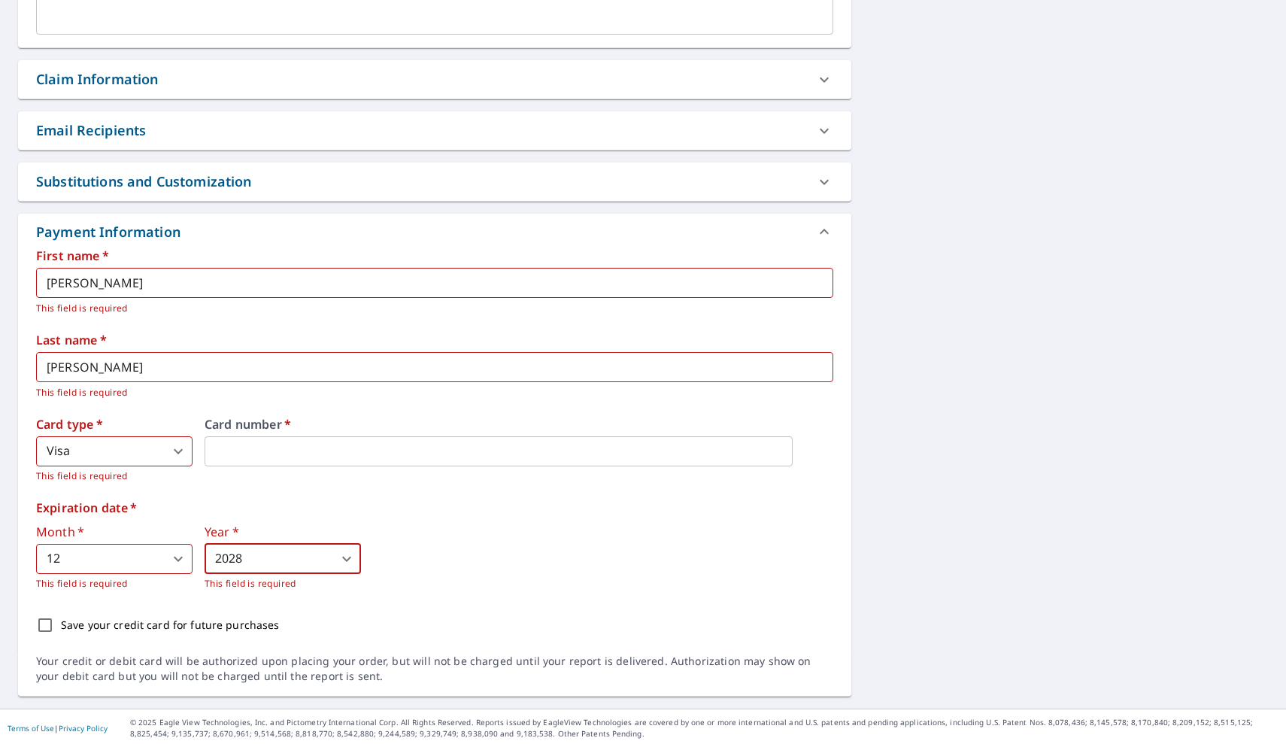
click at [402, 583] on div "Month   * 12 12 ​ This field is required Year   * 2028 2028 ​ This field is req…" at bounding box center [434, 558] width 797 height 65
click at [44, 622] on input "Save your credit card for future purchases" at bounding box center [45, 625] width 32 height 32
checkbox input "true"
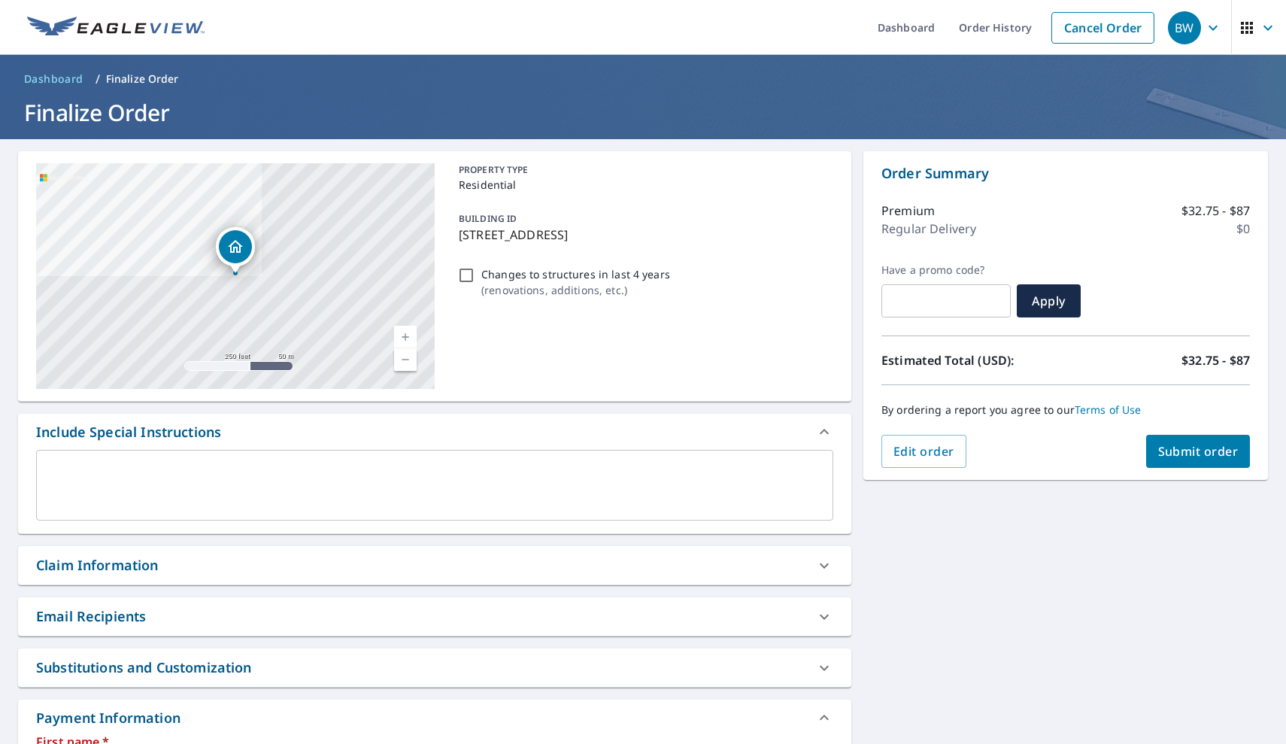
click at [1257, 454] on div "Order Summary Premium $32.75 - $87 Regular Delivery $0 Have a promo code? ​ App…" at bounding box center [1065, 315] width 405 height 329
click at [1227, 454] on span "Submit order" at bounding box center [1198, 451] width 80 height 17
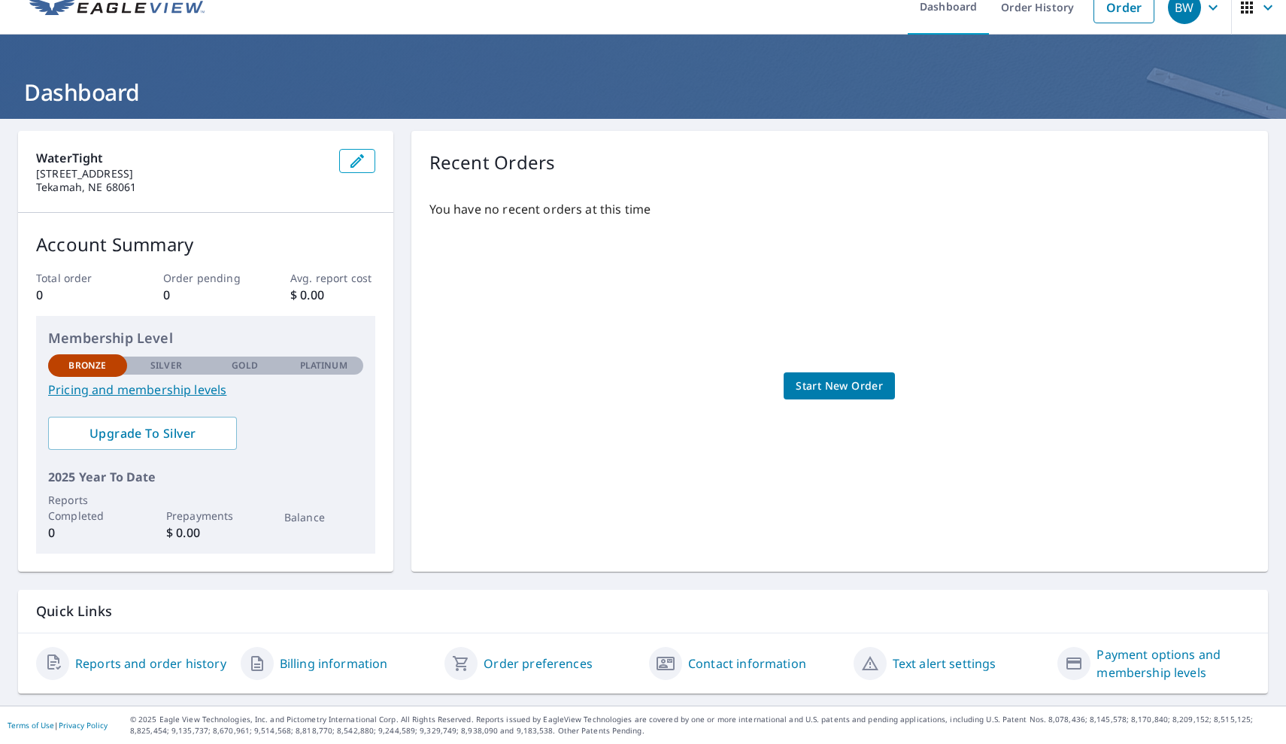
scroll to position [20, 0]
